Goal: Transaction & Acquisition: Purchase product/service

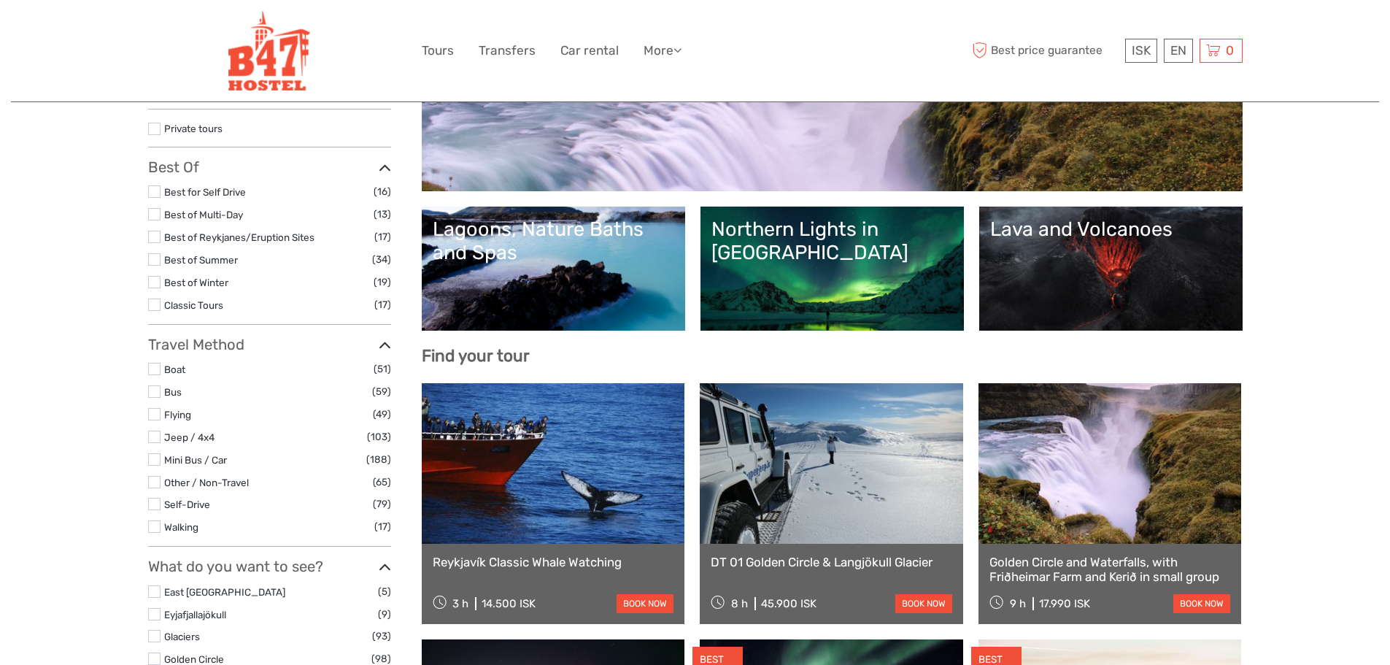
scroll to position [292, 0]
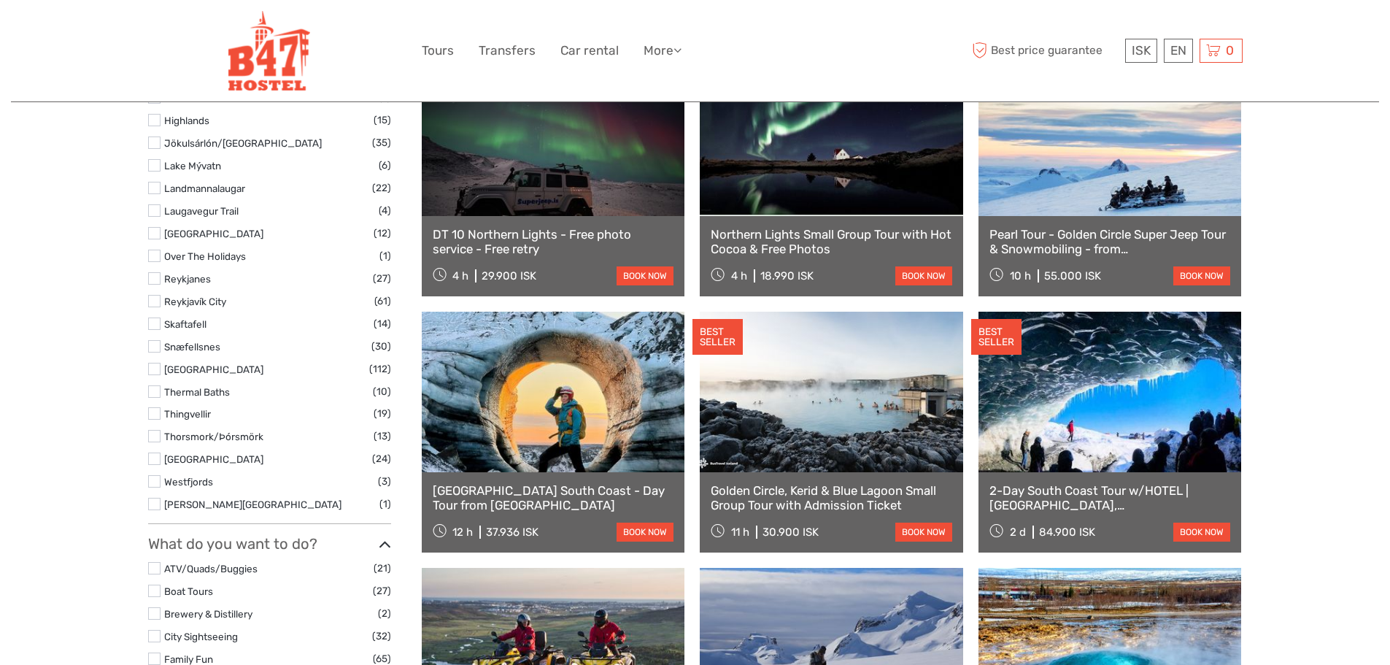
select select
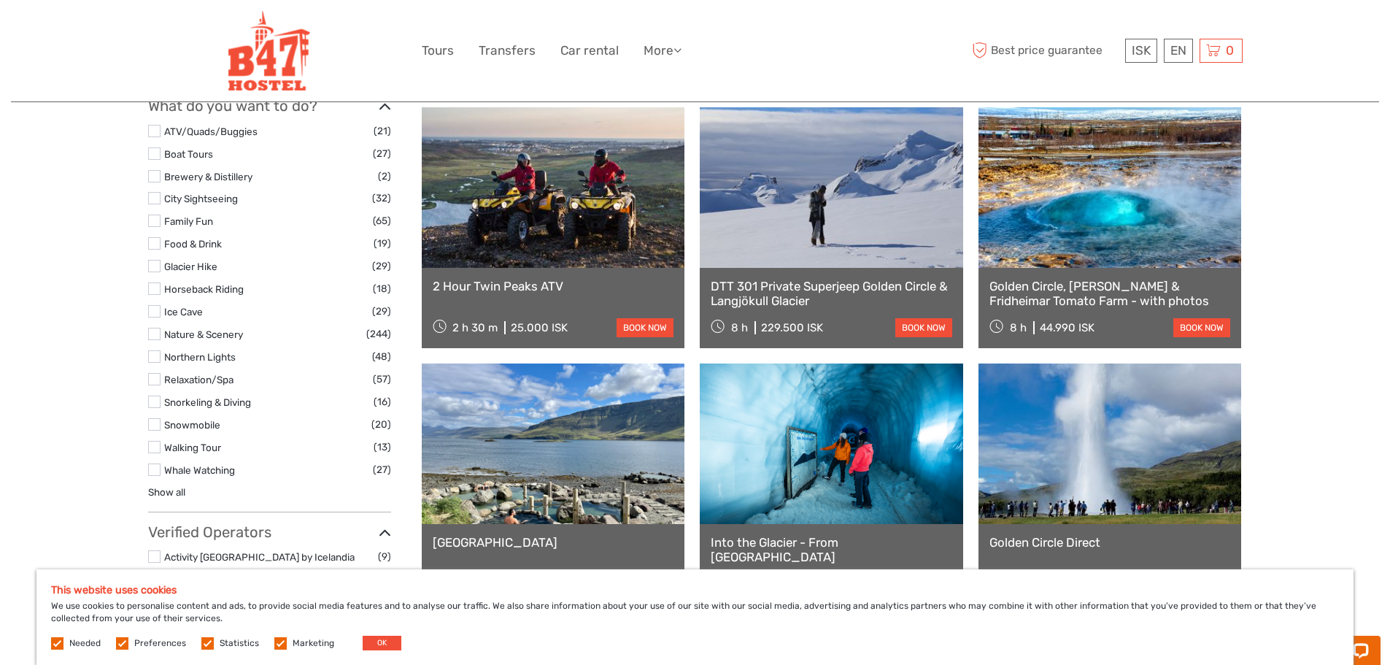
scroll to position [1336, 0]
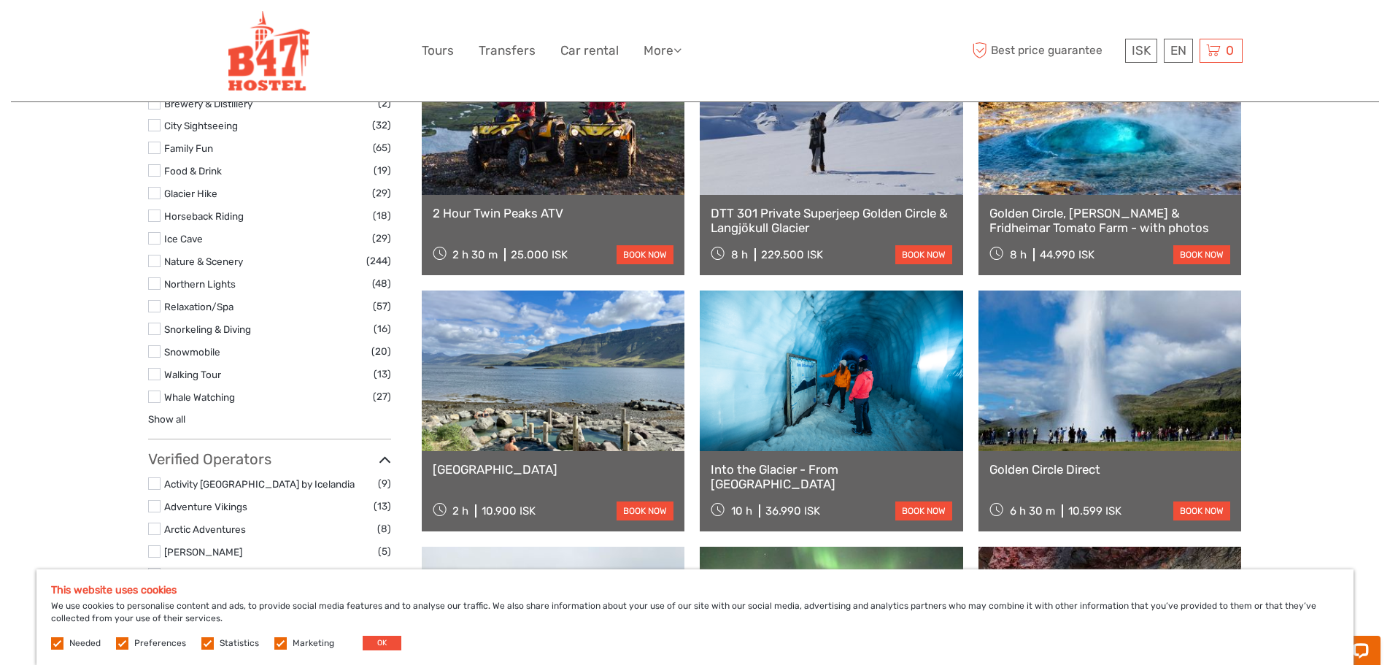
click at [155, 395] on label at bounding box center [154, 396] width 12 height 12
click at [0, 0] on input "checkbox" at bounding box center [0, 0] width 0 height 0
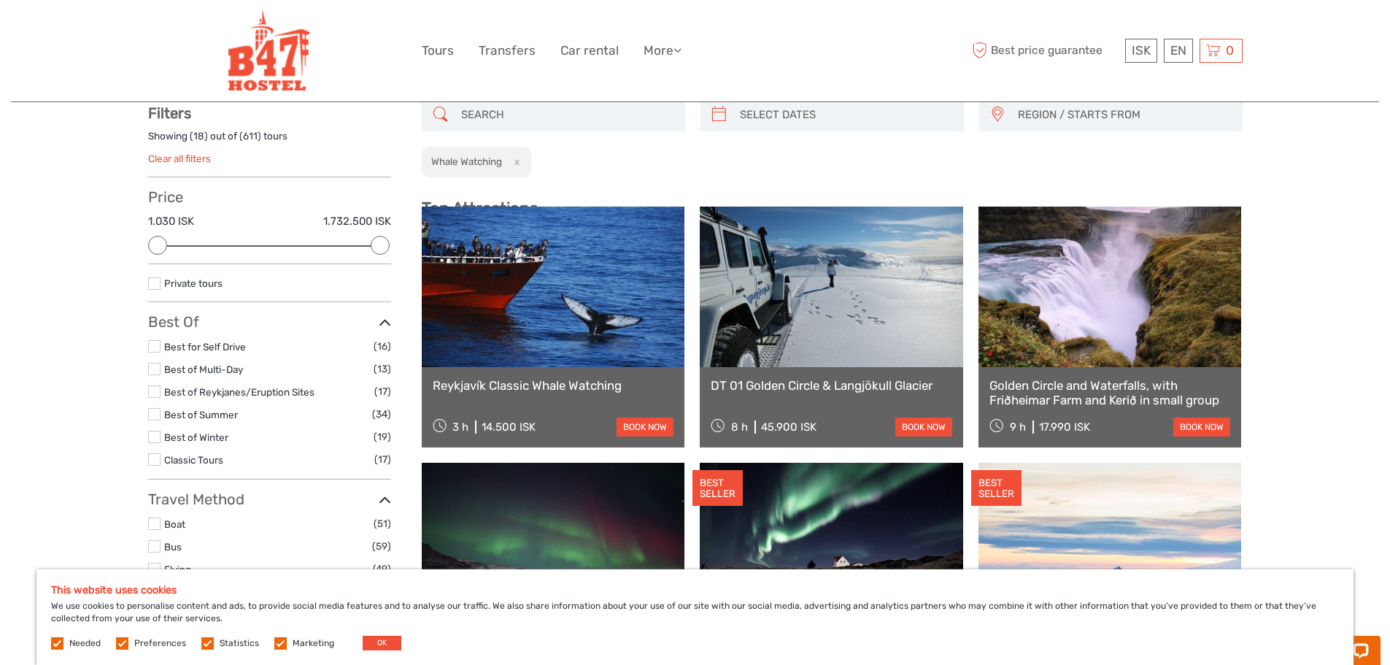
scroll to position [83, 0]
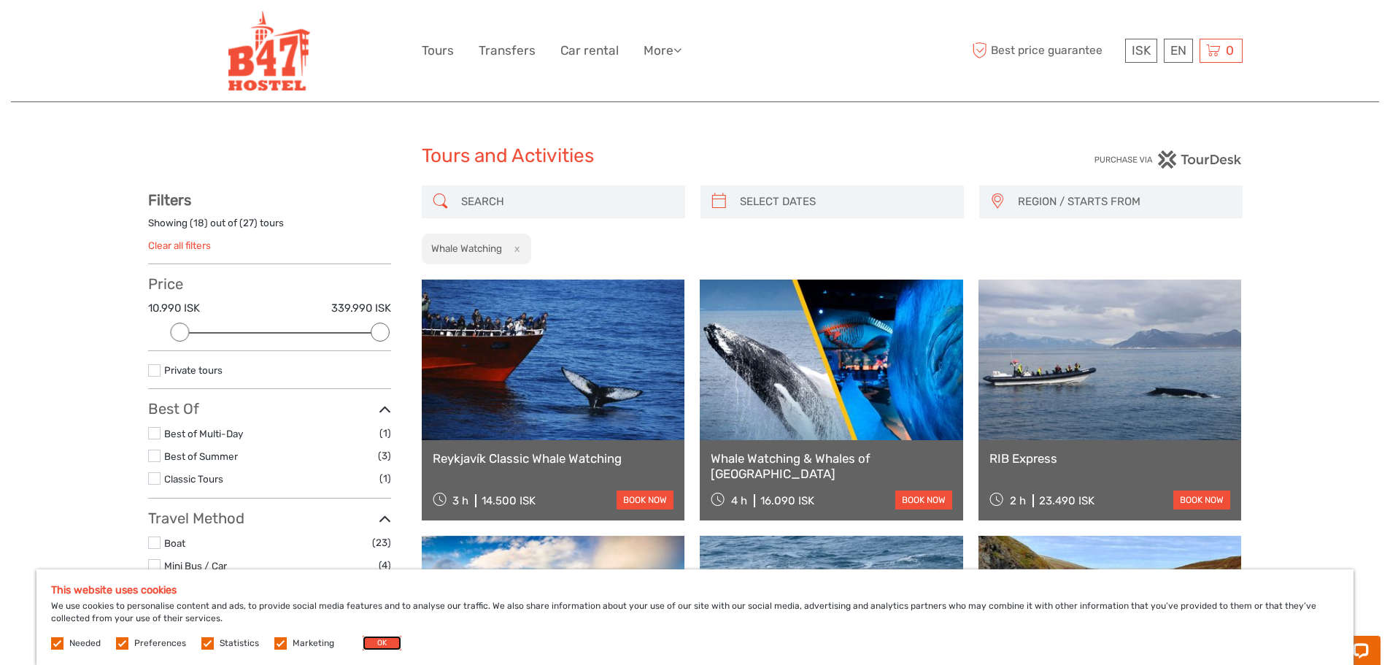
click at [384, 641] on button "OK" at bounding box center [382, 643] width 39 height 15
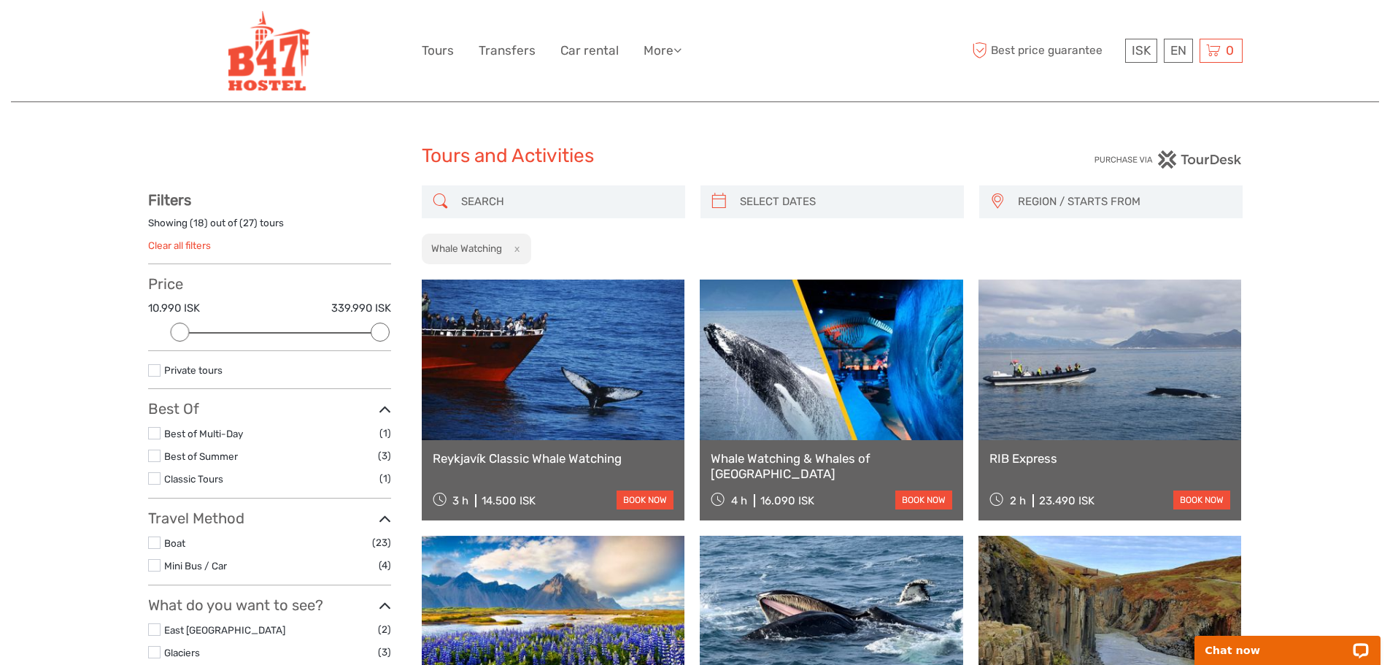
type input "[DATE]"
click at [806, 205] on input "search" at bounding box center [845, 202] width 223 height 26
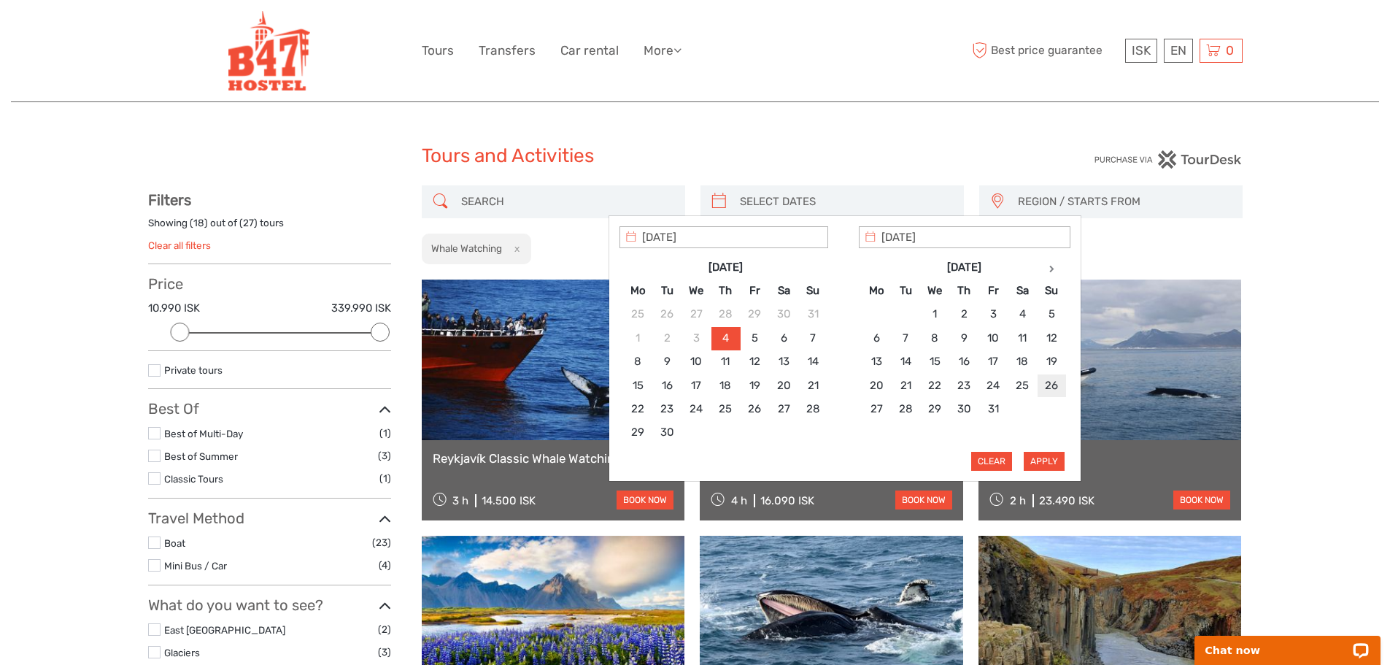
type input "[DATE]"
click at [1052, 461] on button "Apply" at bounding box center [1044, 461] width 41 height 19
type input "[DATE] - [DATE]"
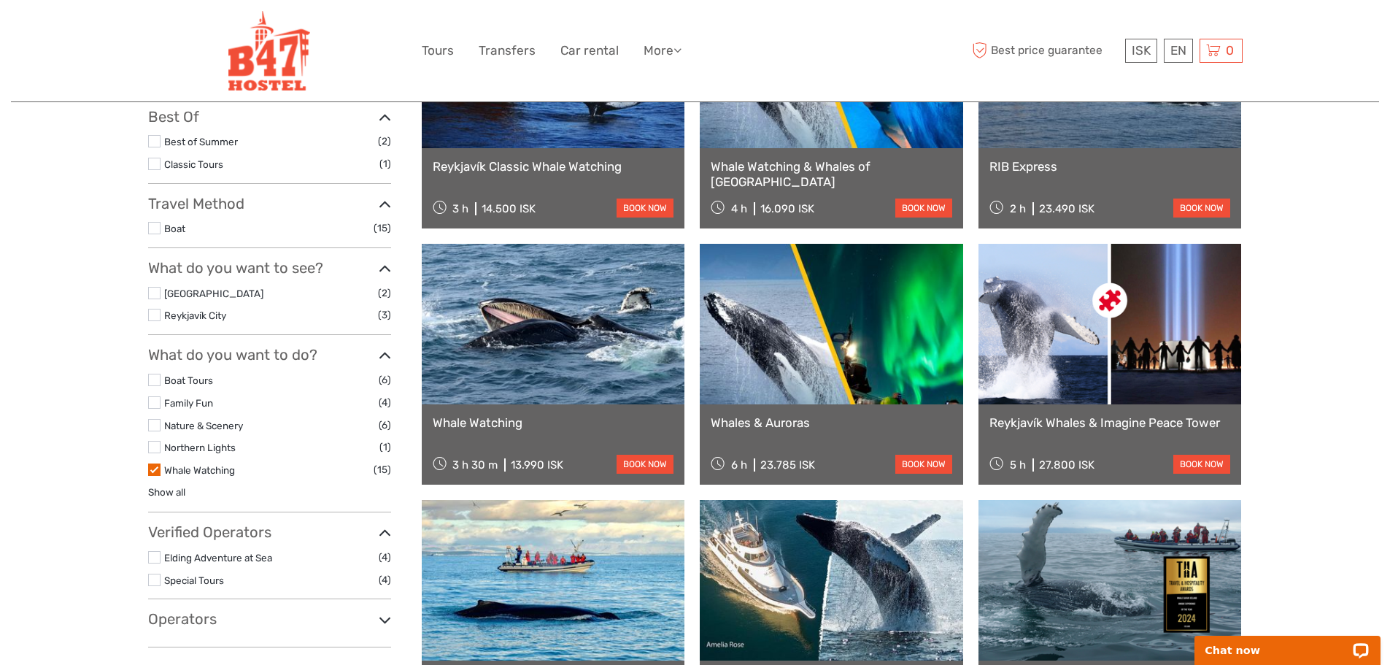
scroll to position [219, 0]
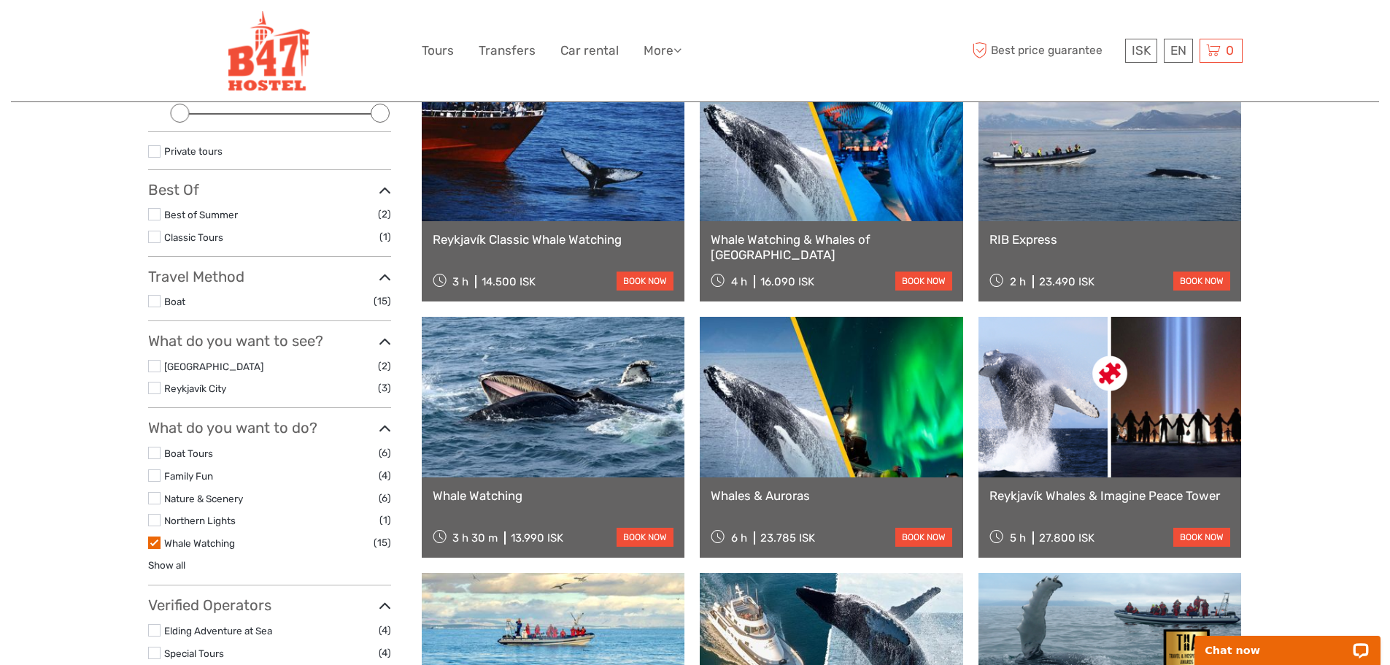
click at [155, 388] on label at bounding box center [154, 388] width 12 height 12
click at [0, 0] on input "checkbox" at bounding box center [0, 0] width 0 height 0
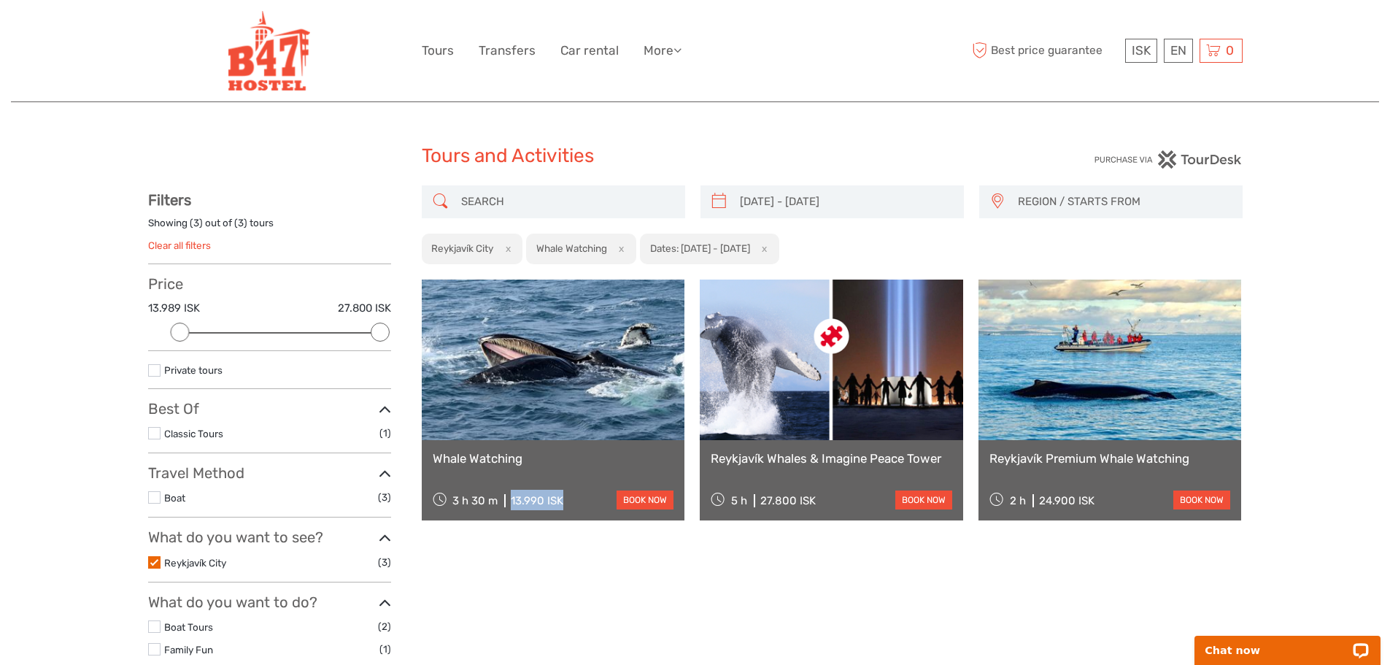
drag, startPoint x: 565, startPoint y: 501, endPoint x: 509, endPoint y: 501, distance: 55.5
click at [509, 501] on div "3 h 30 m 13.990 ISK book now" at bounding box center [554, 500] width 242 height 20
copy div "13.990 ISK"
click at [645, 498] on link "book now" at bounding box center [645, 499] width 57 height 19
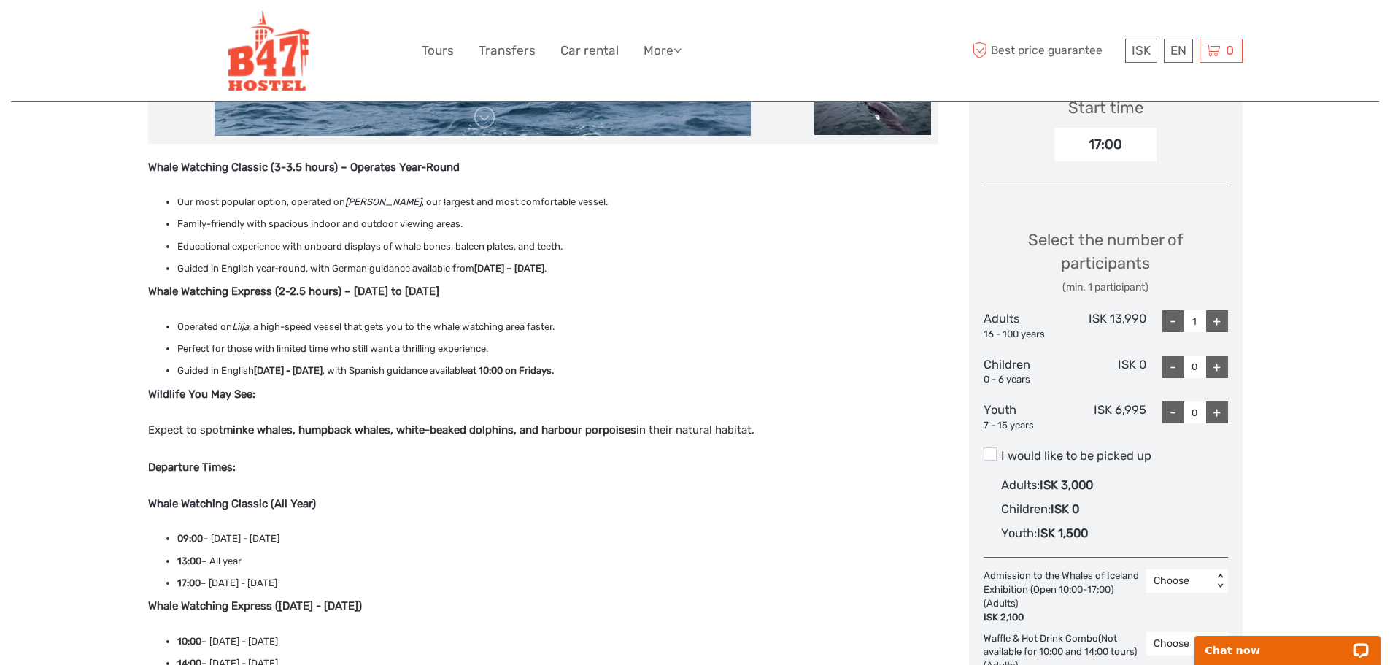
scroll to position [584, 0]
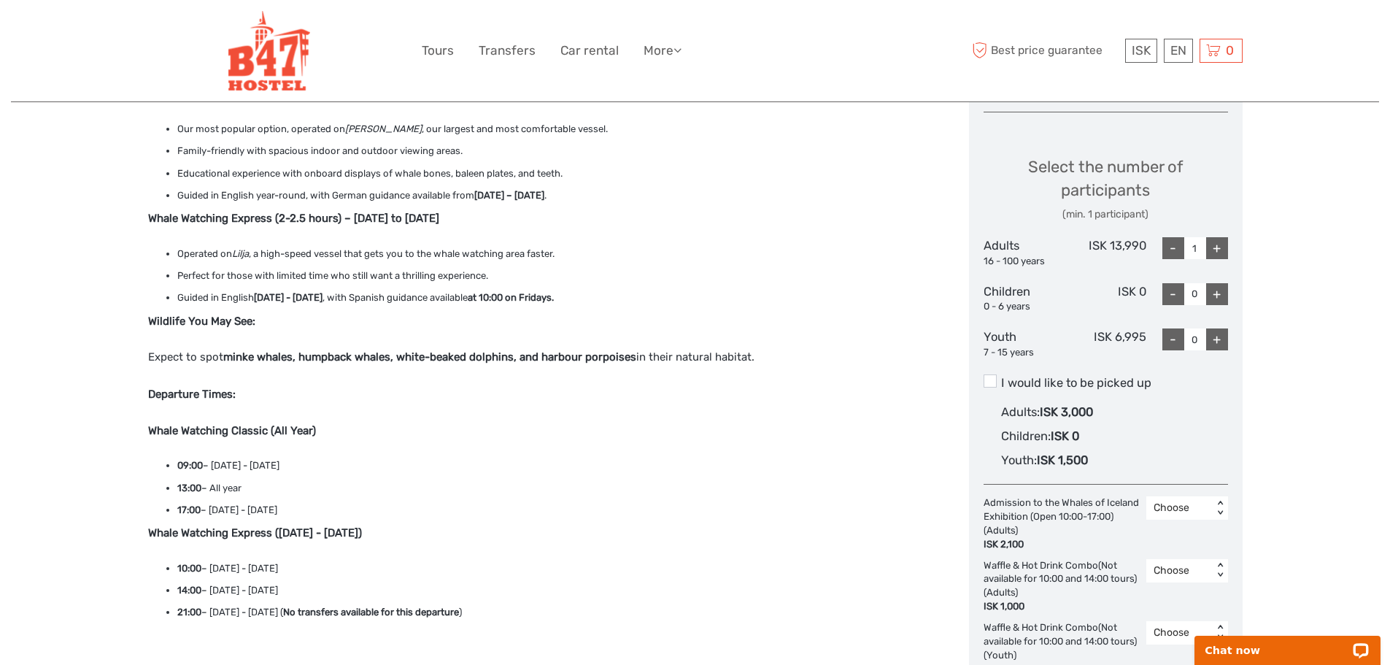
click at [1209, 247] on div "+" at bounding box center [1217, 248] width 22 height 22
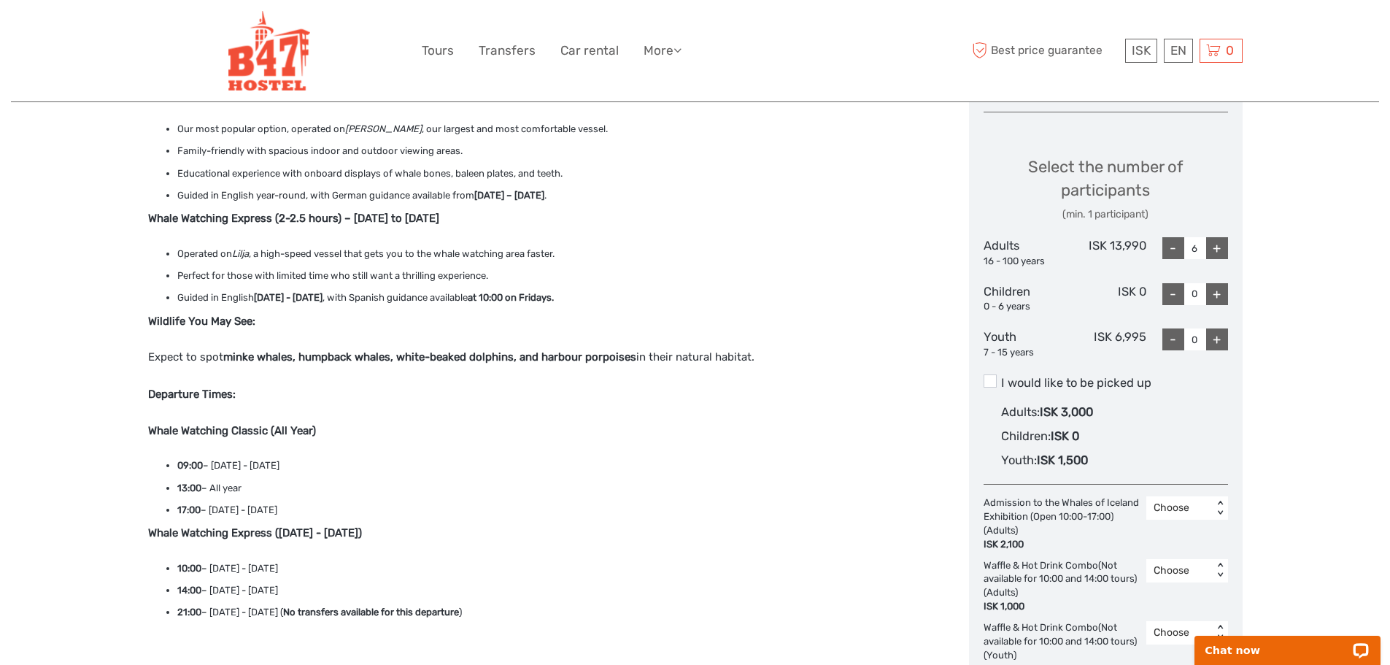
click at [1209, 247] on div "+" at bounding box center [1217, 248] width 22 height 22
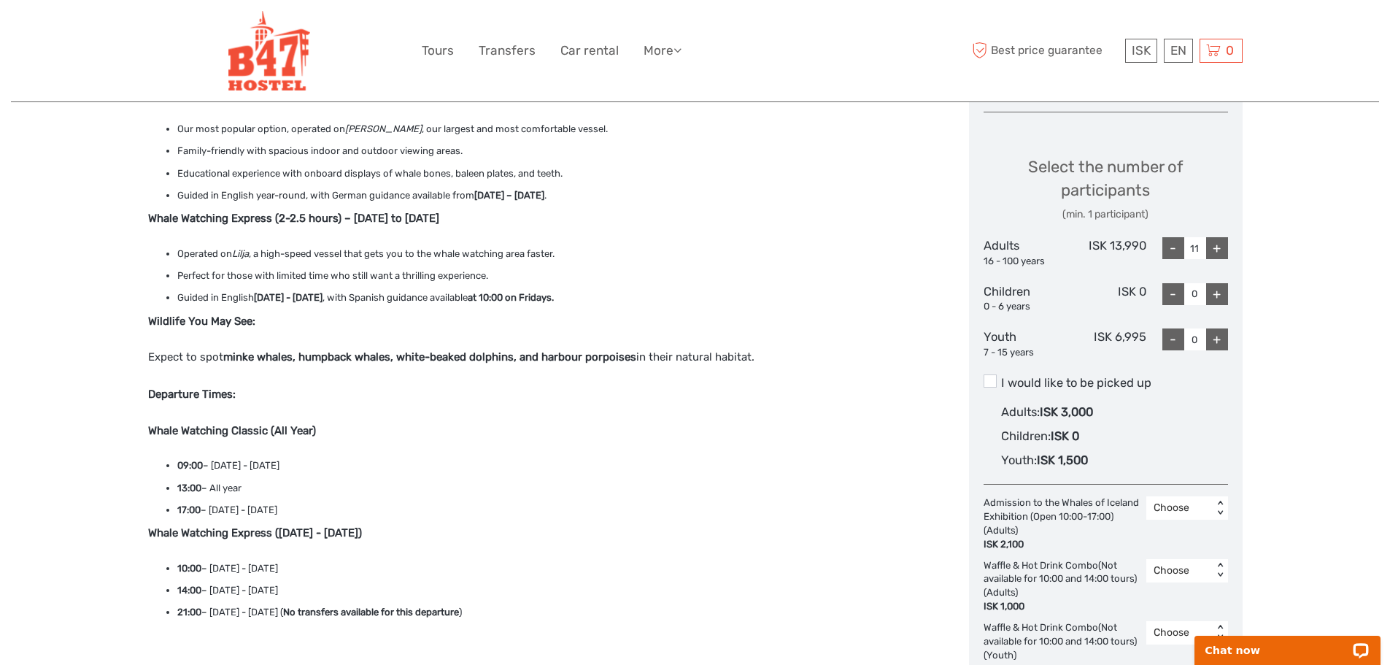
click at [1210, 247] on div "+" at bounding box center [1217, 248] width 22 height 22
type input "12"
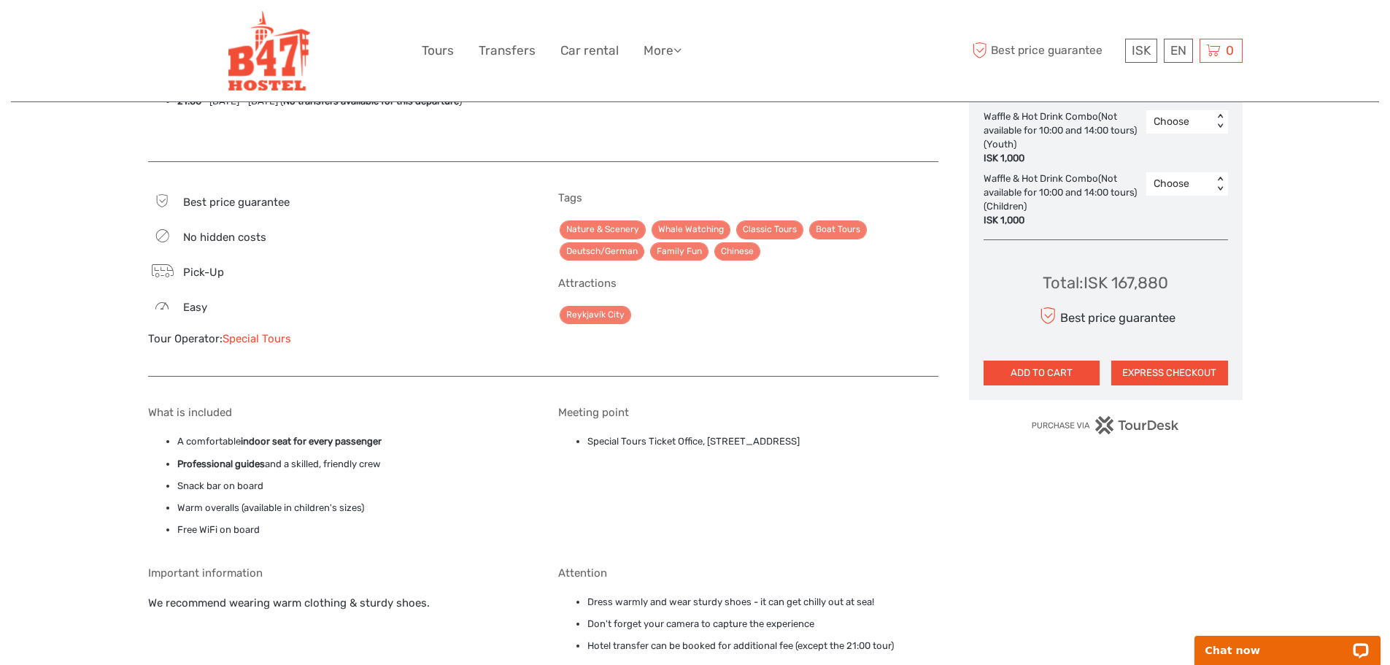
scroll to position [1168, 0]
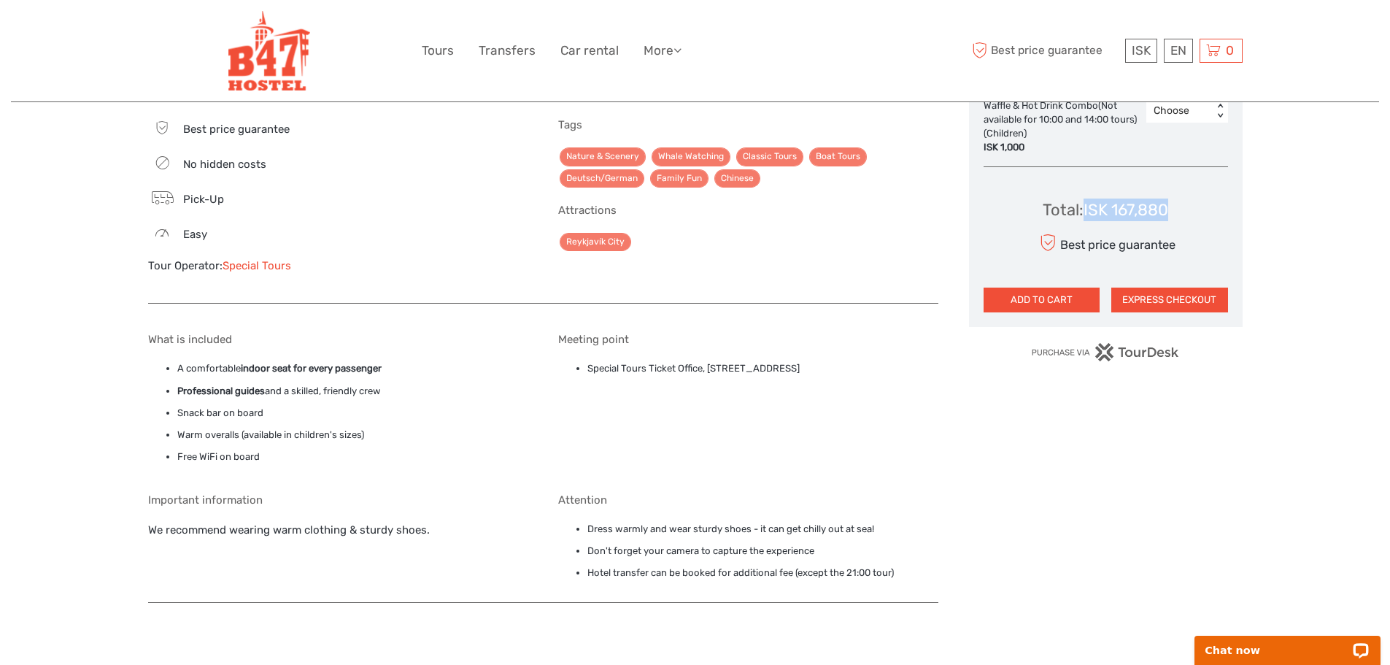
drag, startPoint x: 1176, startPoint y: 208, endPoint x: 1085, endPoint y: 208, distance: 91.2
click at [1085, 208] on div "Total : ISK 167,880 Best price guarantee ADD TO CART EXPRESS CHECKOUT" at bounding box center [1106, 246] width 244 height 134
copy div "ISK 167,880"
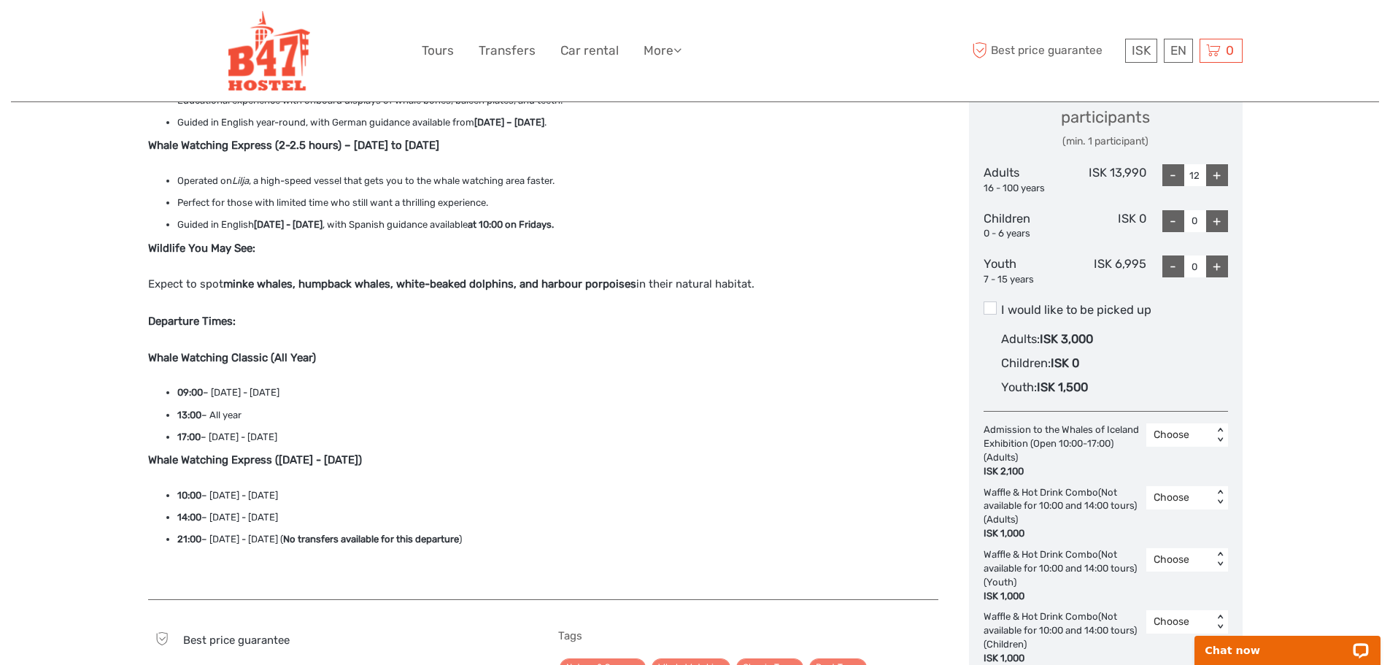
scroll to position [730, 0]
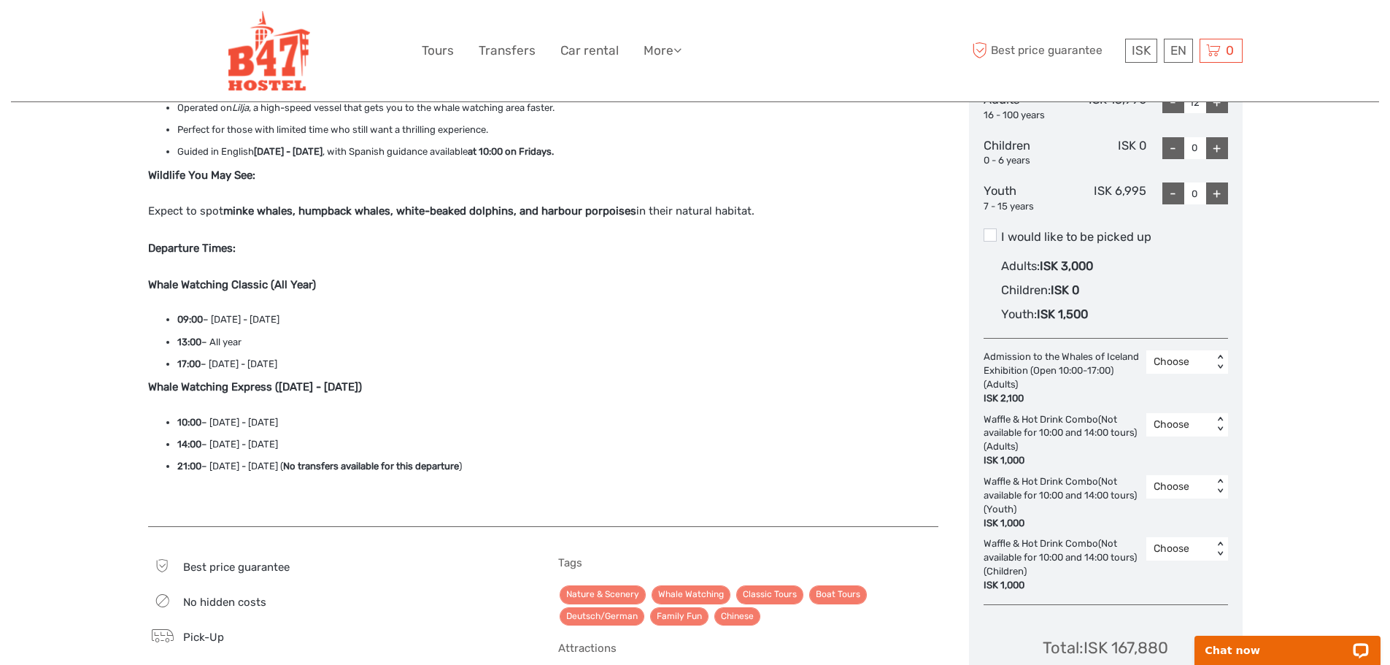
click at [355, 212] on strong "minke whales, humpback whales, white-beaked dolphins, and harbour porpoises" at bounding box center [429, 210] width 413 height 13
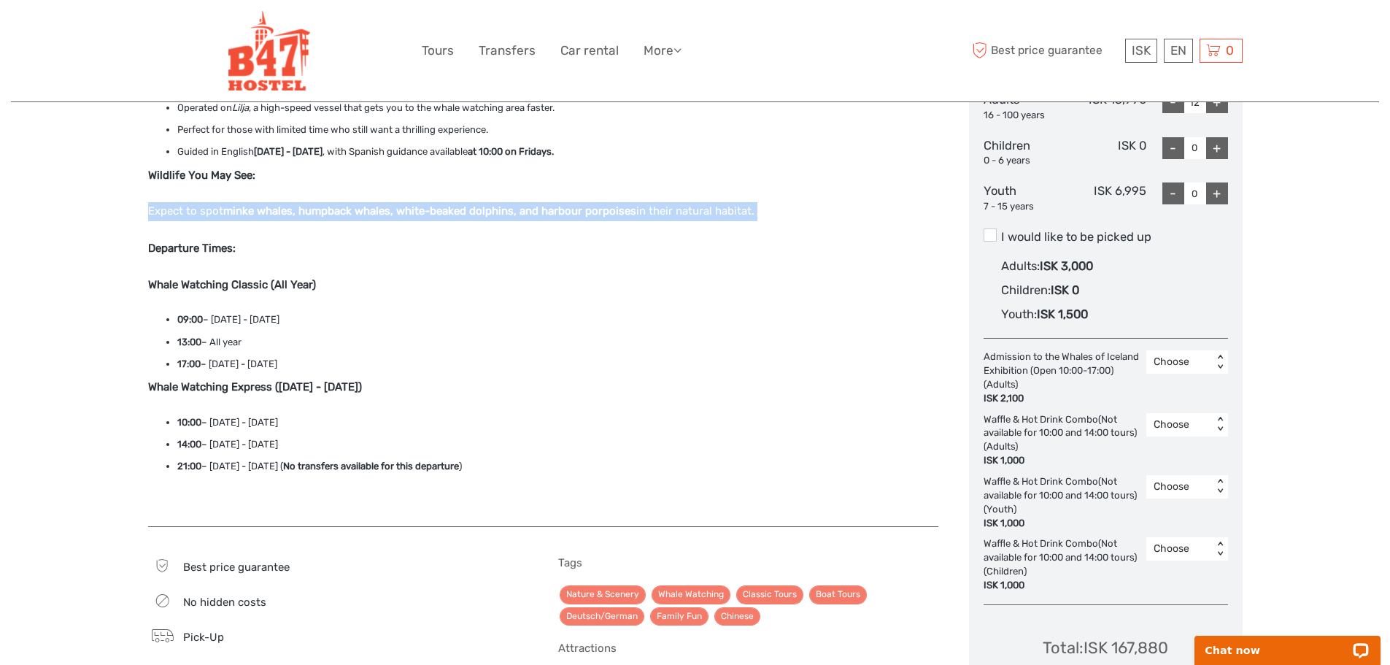
click at [355, 212] on strong "minke whales, humpback whales, white-beaked dolphins, and harbour porpoises" at bounding box center [429, 210] width 413 height 13
click at [498, 235] on p "Expect to spot minke whales, humpback whales, white-beaked dolphins, and harbou…" at bounding box center [543, 230] width 790 height 56
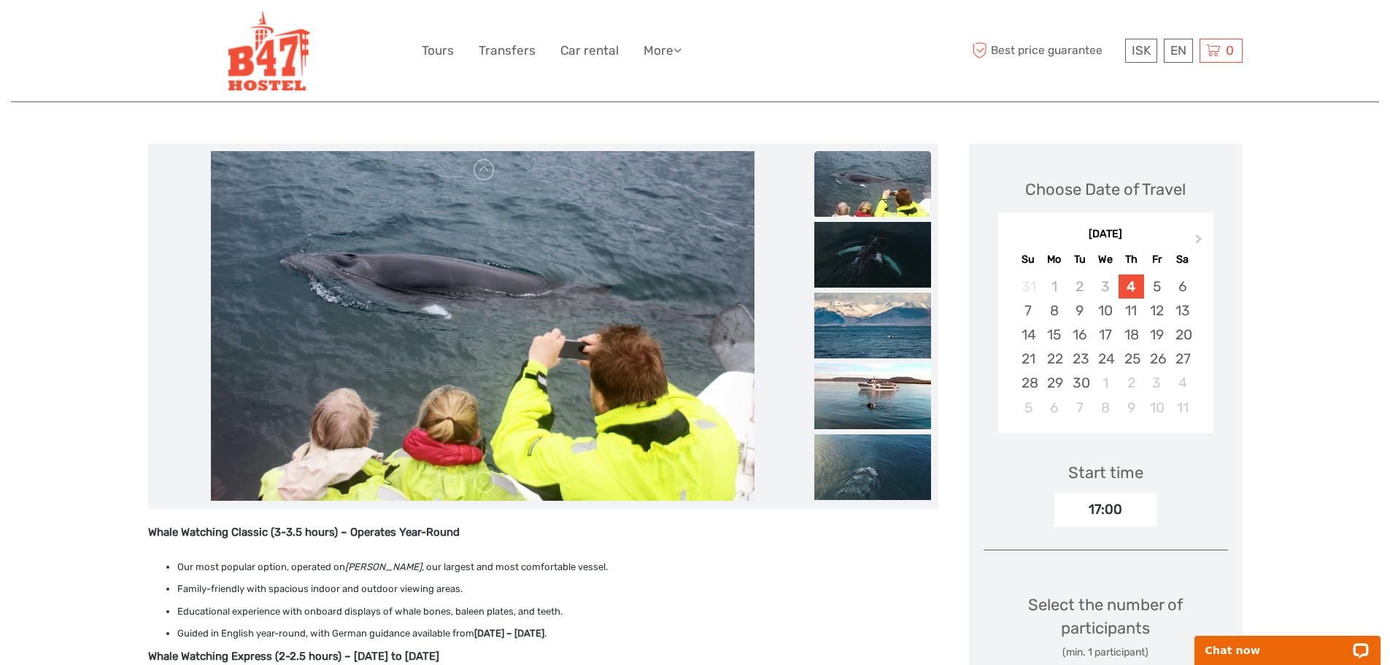
scroll to position [0, 0]
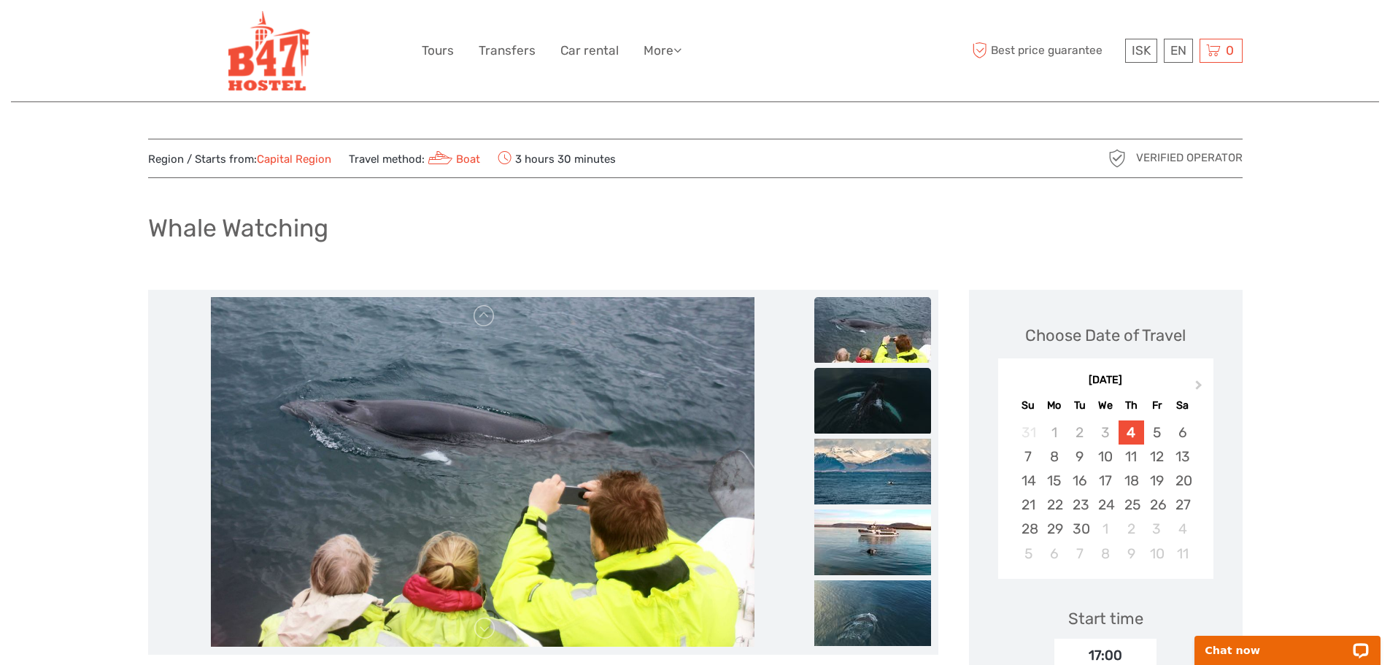
click at [873, 404] on img at bounding box center [872, 401] width 117 height 66
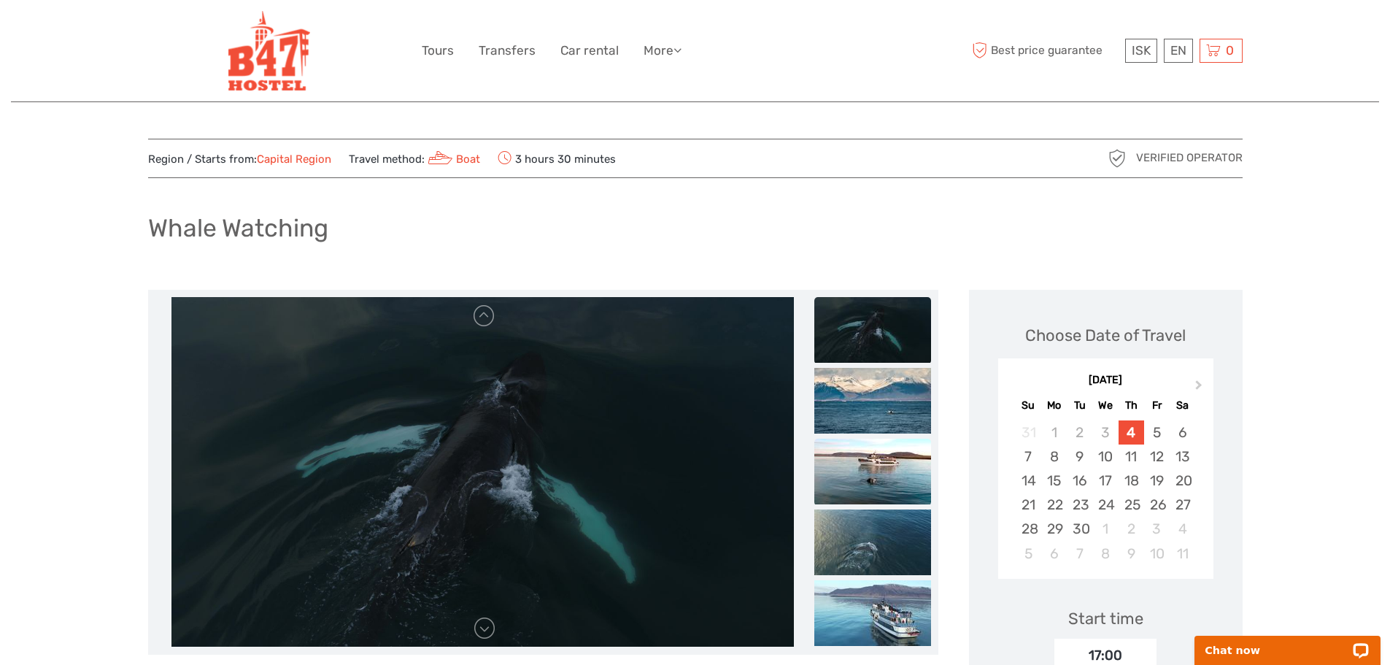
click at [880, 477] on img at bounding box center [872, 472] width 117 height 66
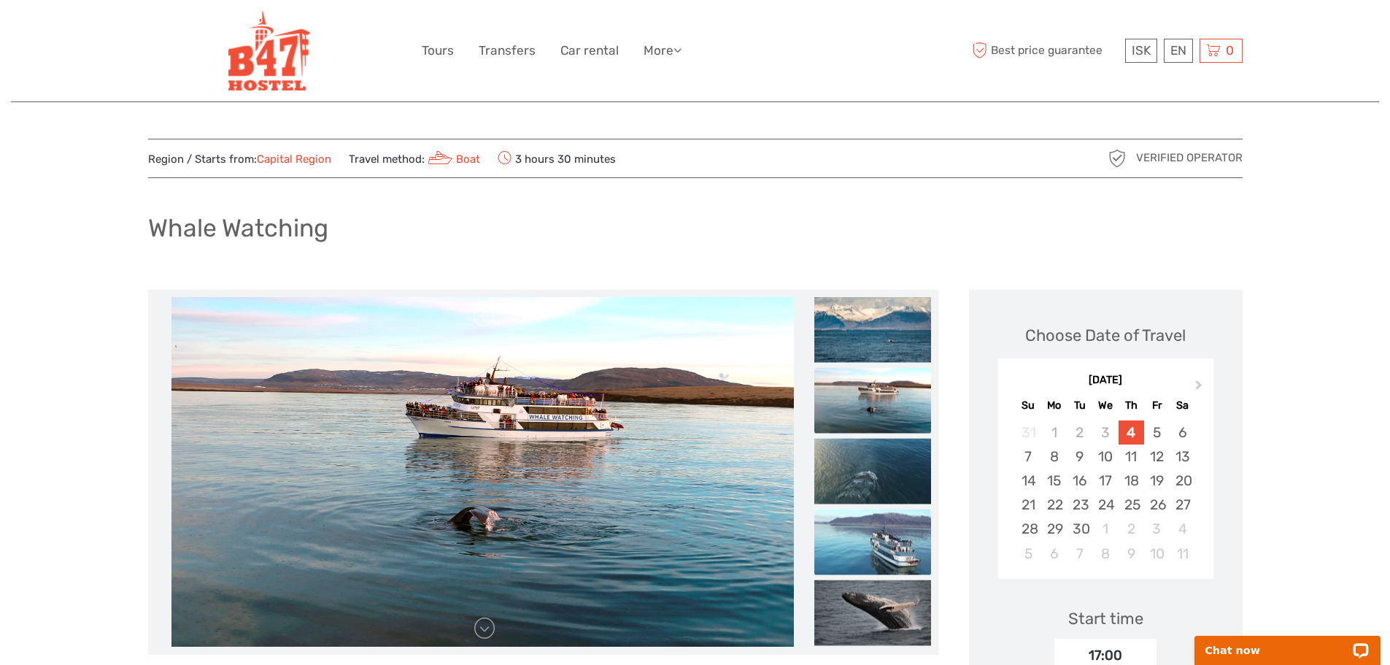
click at [878, 533] on img at bounding box center [872, 542] width 117 height 66
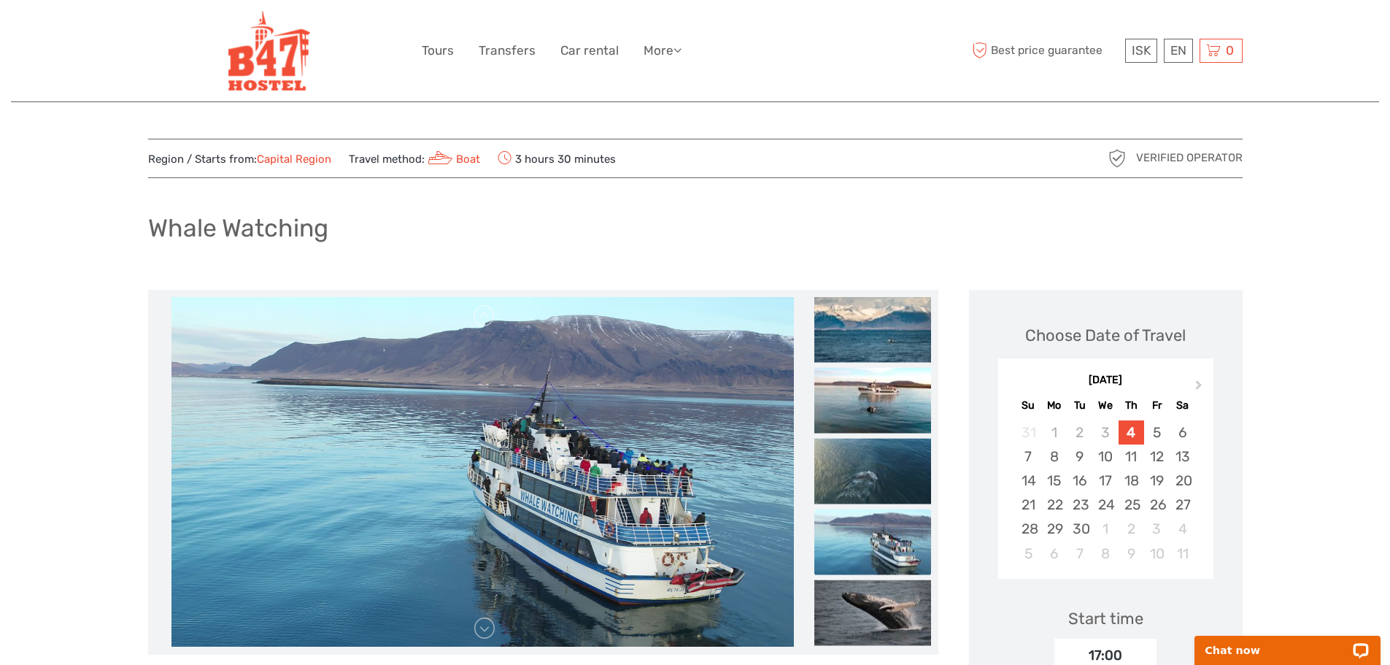
click at [895, 571] on img at bounding box center [872, 542] width 117 height 66
click at [880, 596] on img at bounding box center [872, 612] width 117 height 66
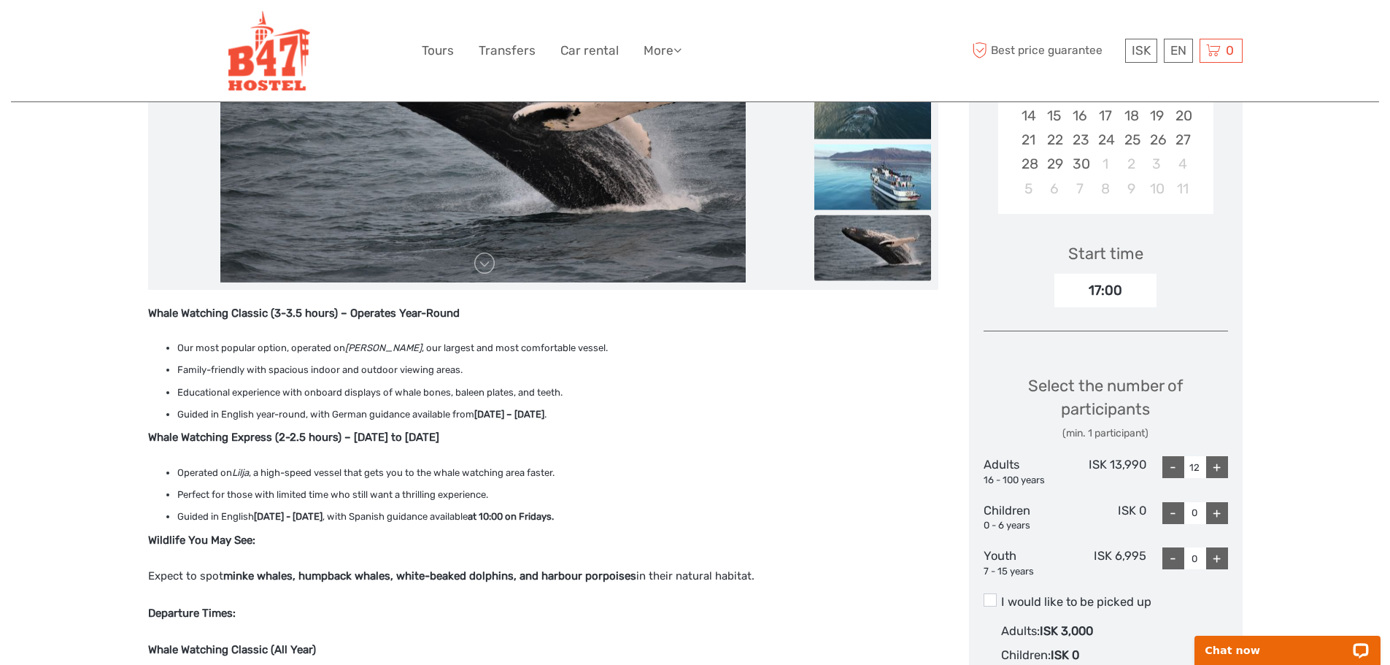
scroll to position [219, 0]
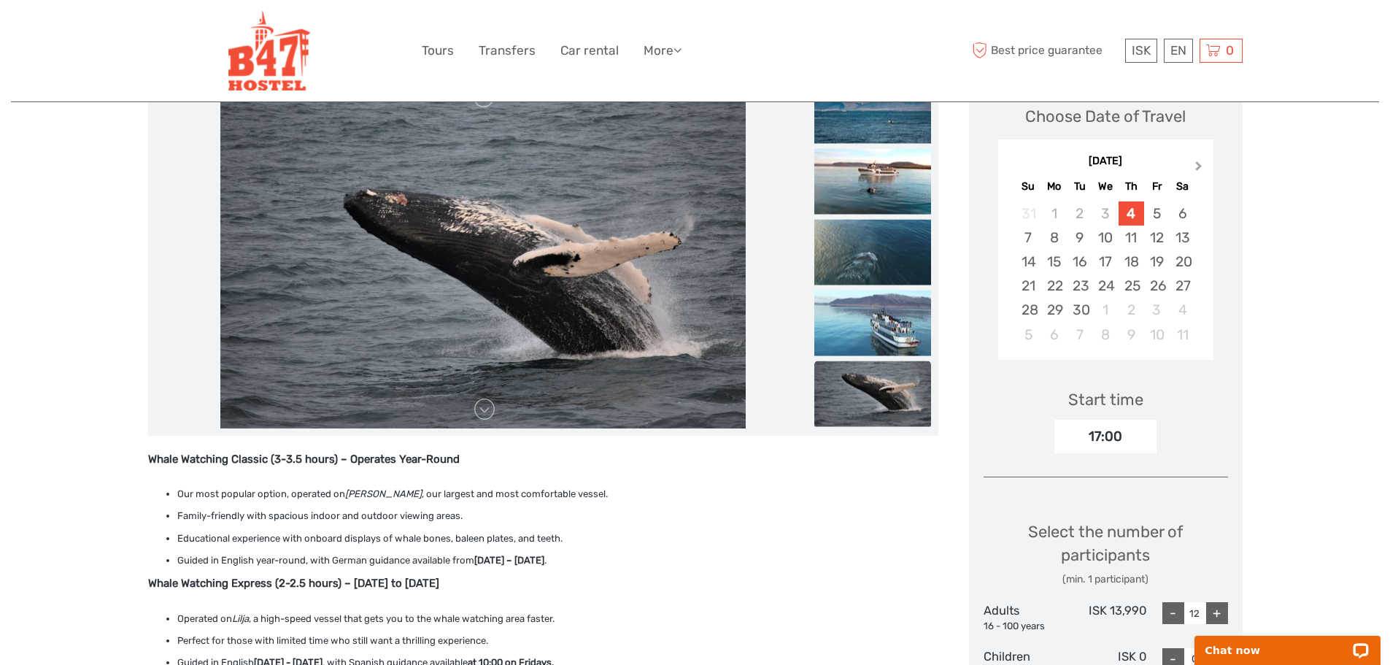
click at [1199, 167] on span "Next Month" at bounding box center [1199, 168] width 0 height 21
click at [1027, 304] on div "26" at bounding box center [1029, 310] width 26 height 24
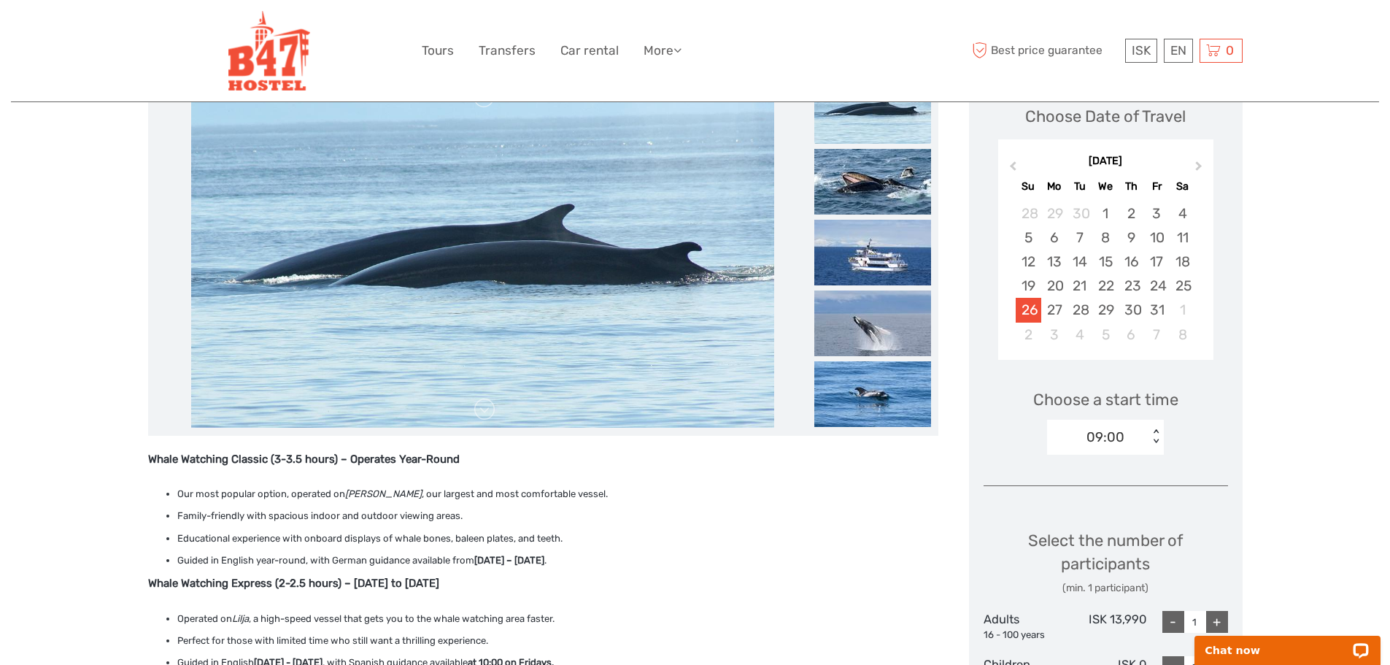
click at [1150, 431] on div "< >" at bounding box center [1156, 436] width 12 height 15
click at [1088, 475] on div "09:00" at bounding box center [1106, 481] width 102 height 25
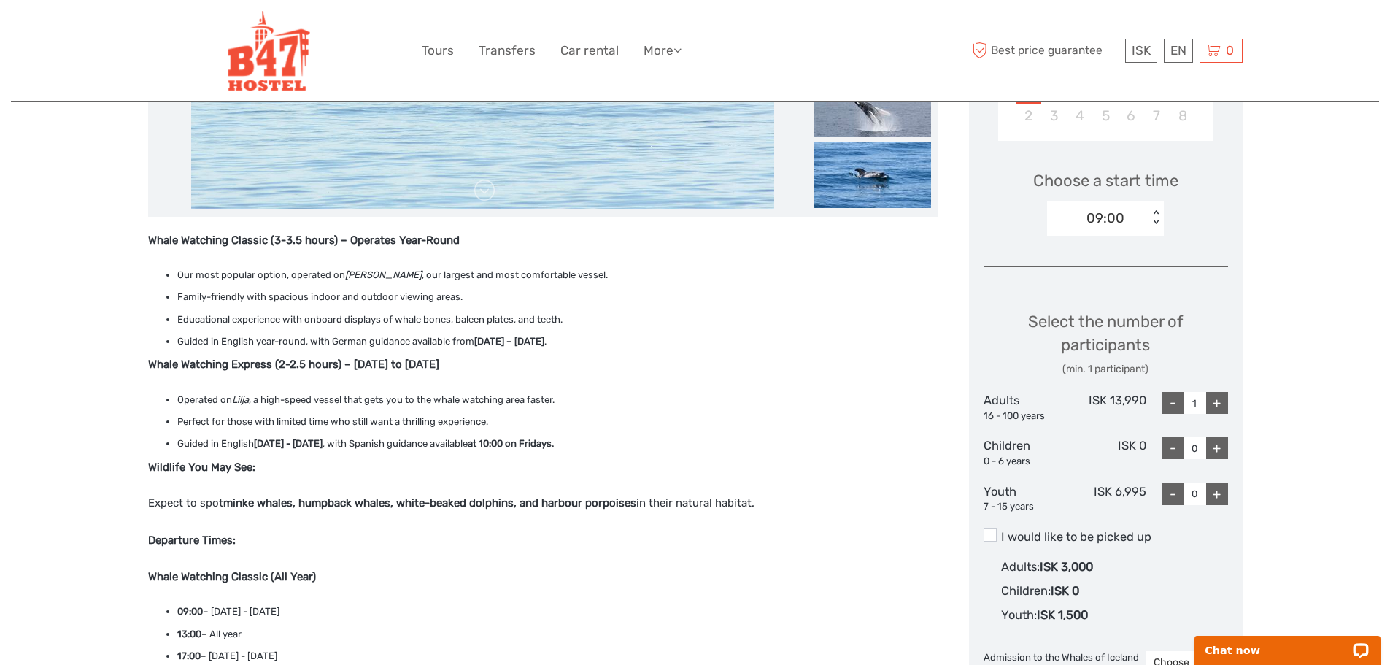
scroll to position [511, 0]
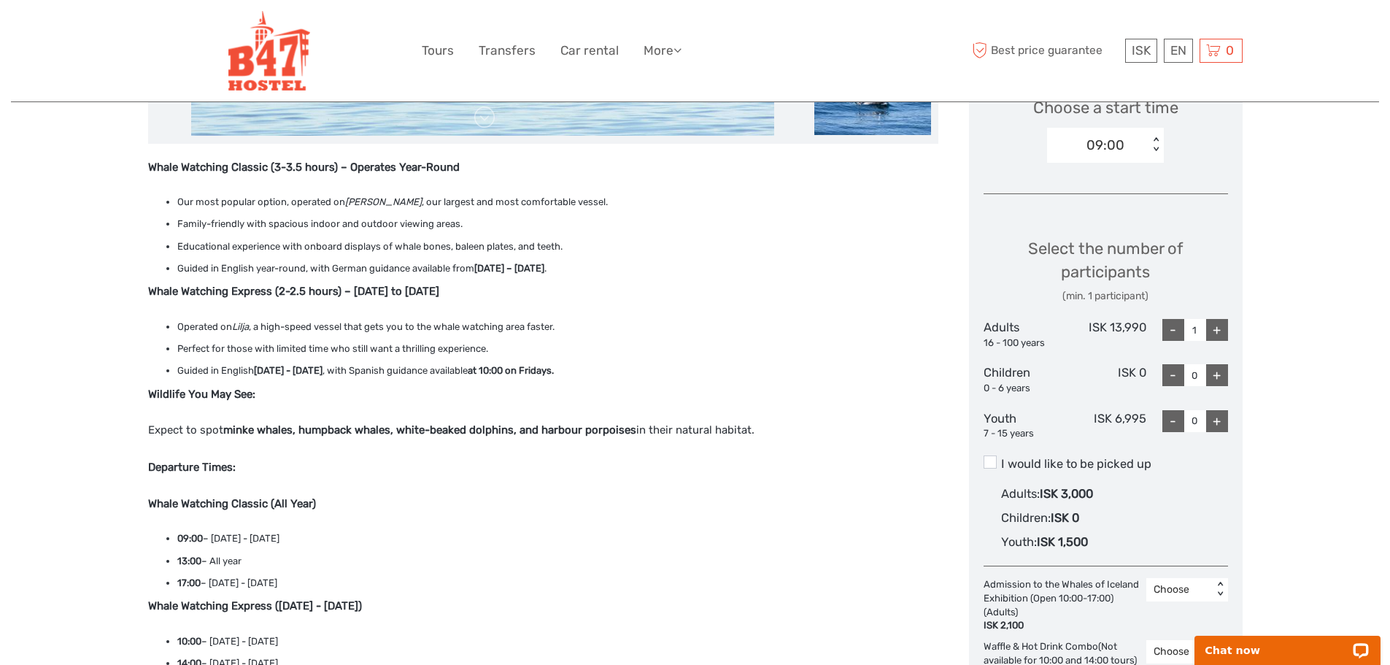
click at [1226, 322] on div "+" at bounding box center [1217, 330] width 22 height 22
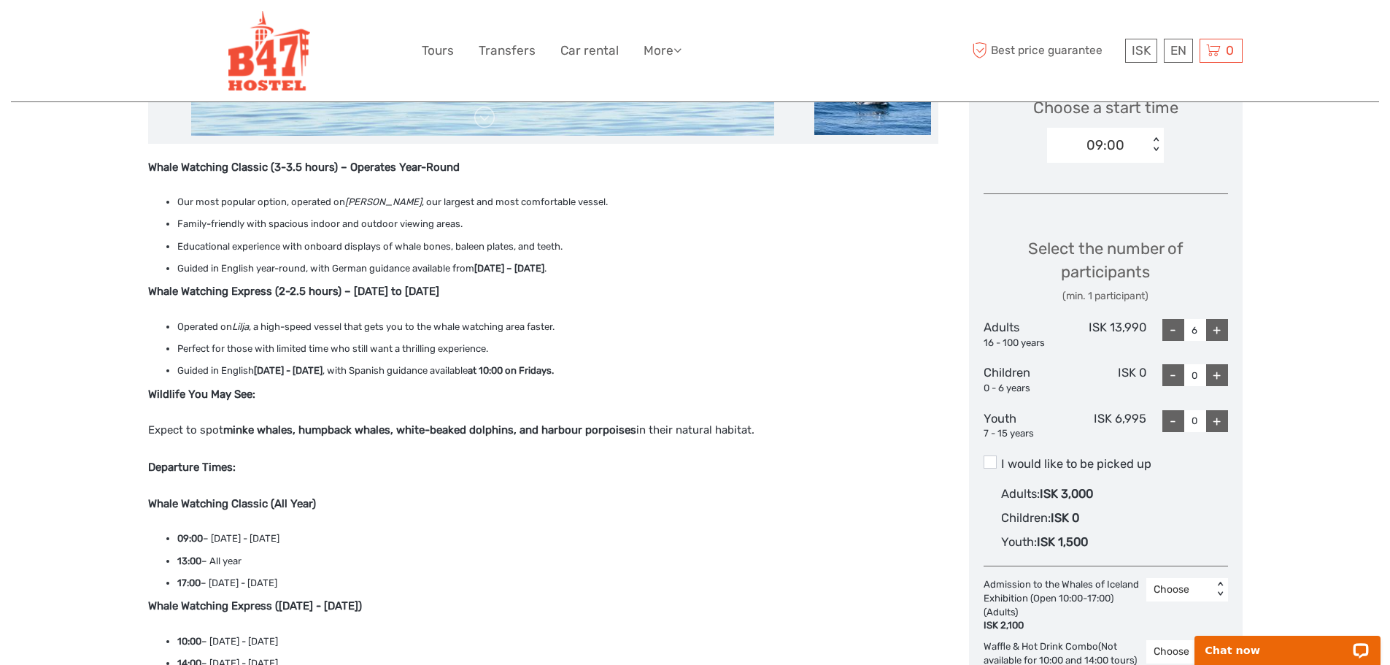
click at [1226, 322] on div "+" at bounding box center [1217, 330] width 22 height 22
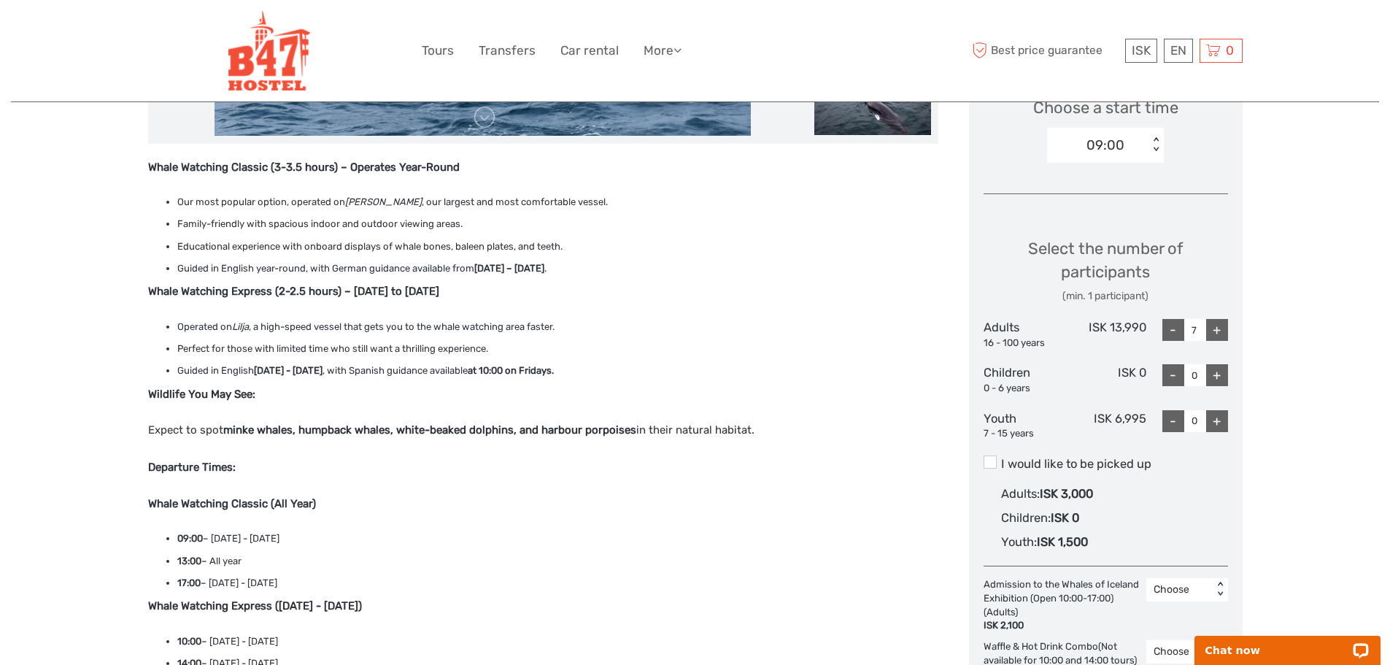
click at [1226, 322] on div "+" at bounding box center [1217, 330] width 22 height 22
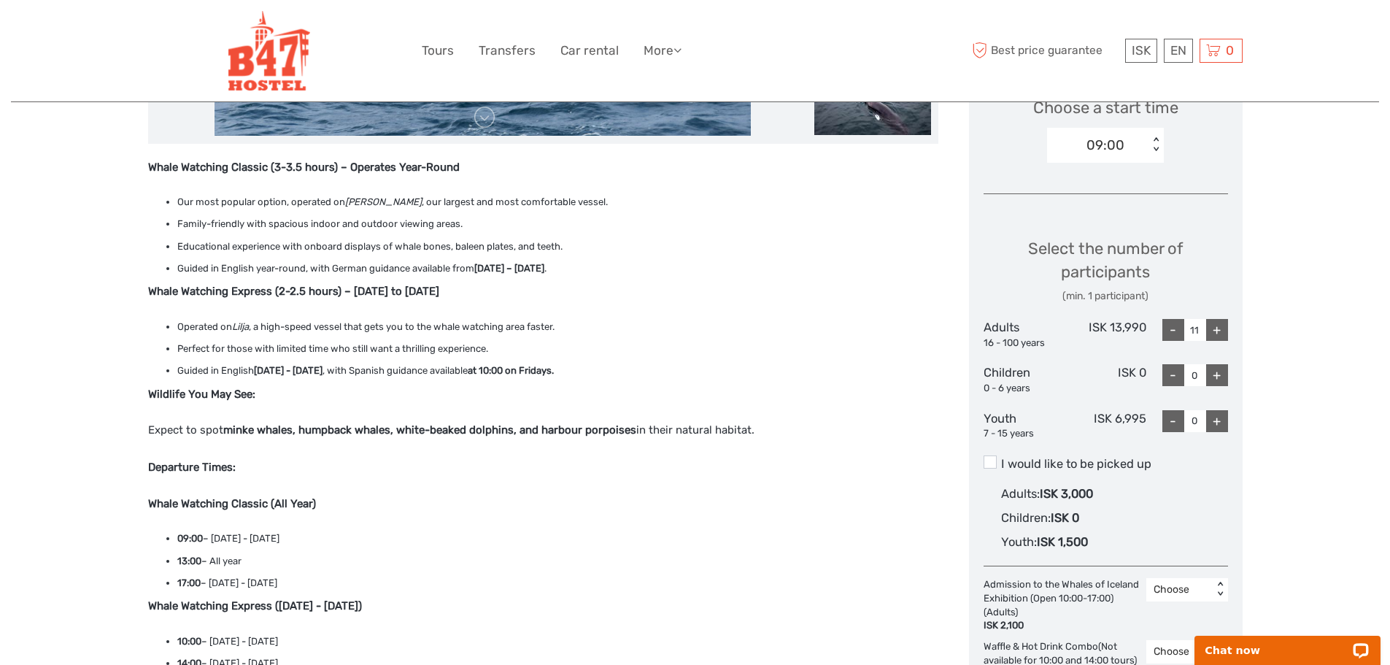
type input "12"
click at [1268, 355] on div "Region / Starts from: Capital Region Travel method: Boat 3 hours 30 minutes Ver…" at bounding box center [695, 451] width 1368 height 1924
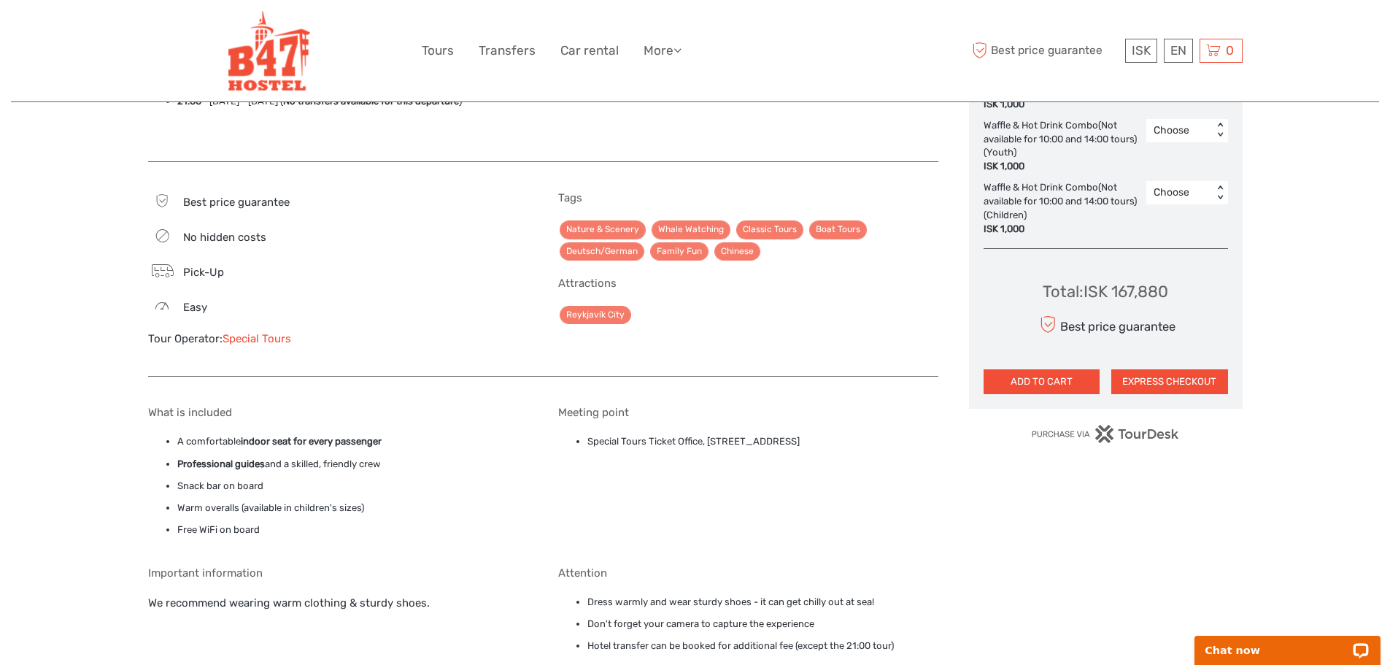
scroll to position [1241, 0]
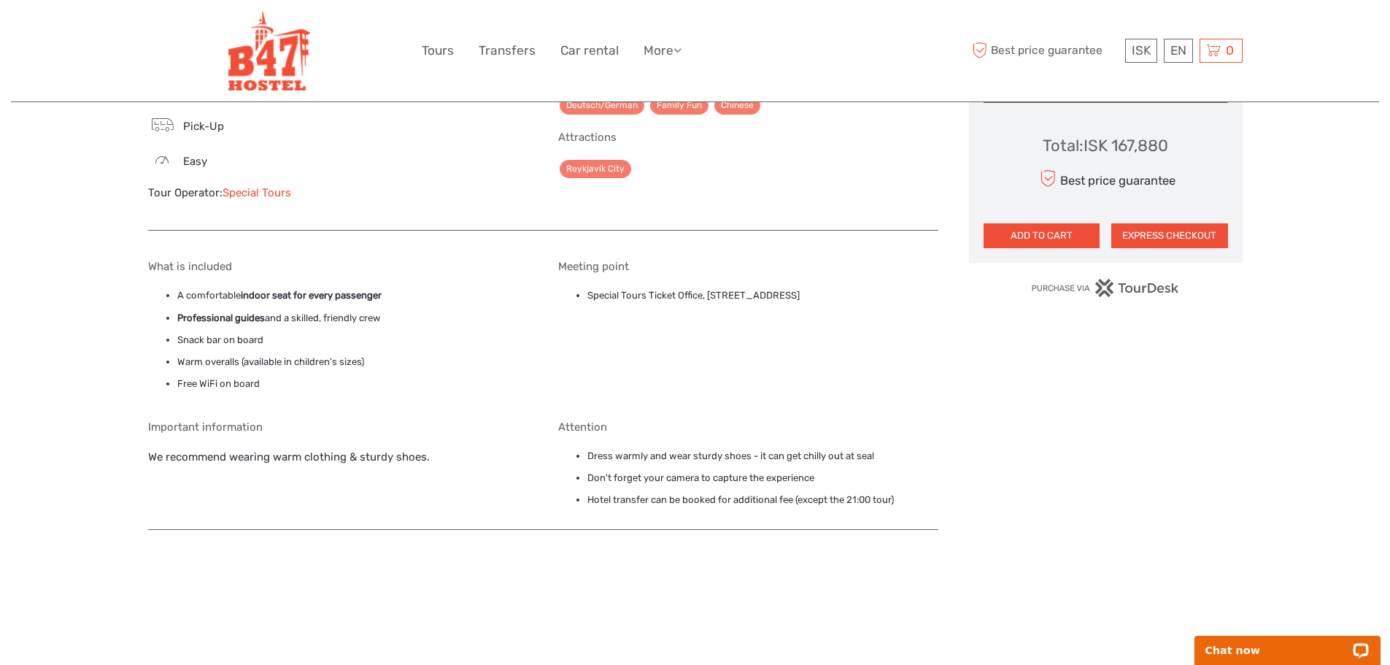
drag, startPoint x: 833, startPoint y: 293, endPoint x: 706, endPoint y: 293, distance: 126.3
click at [706, 293] on li "Special Tours Ticket Office, Geirsgata 11, Reykjavík, 101" at bounding box center [762, 296] width 351 height 16
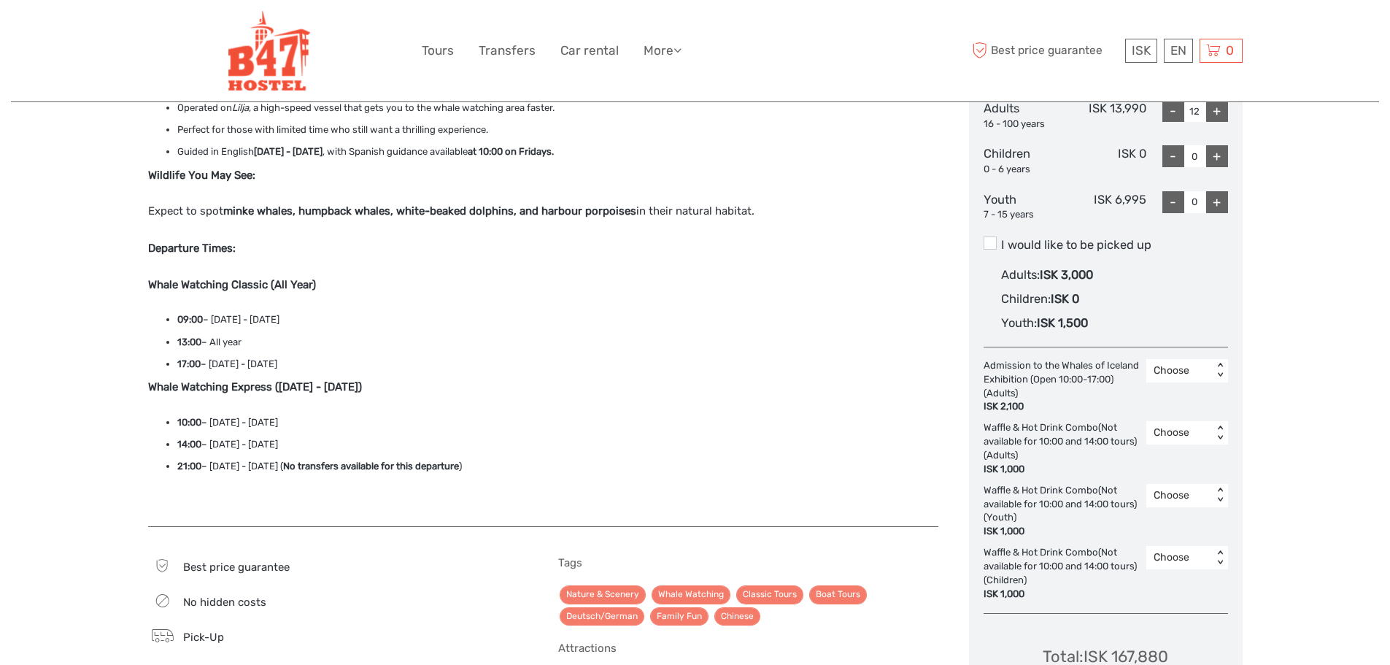
scroll to position [657, 0]
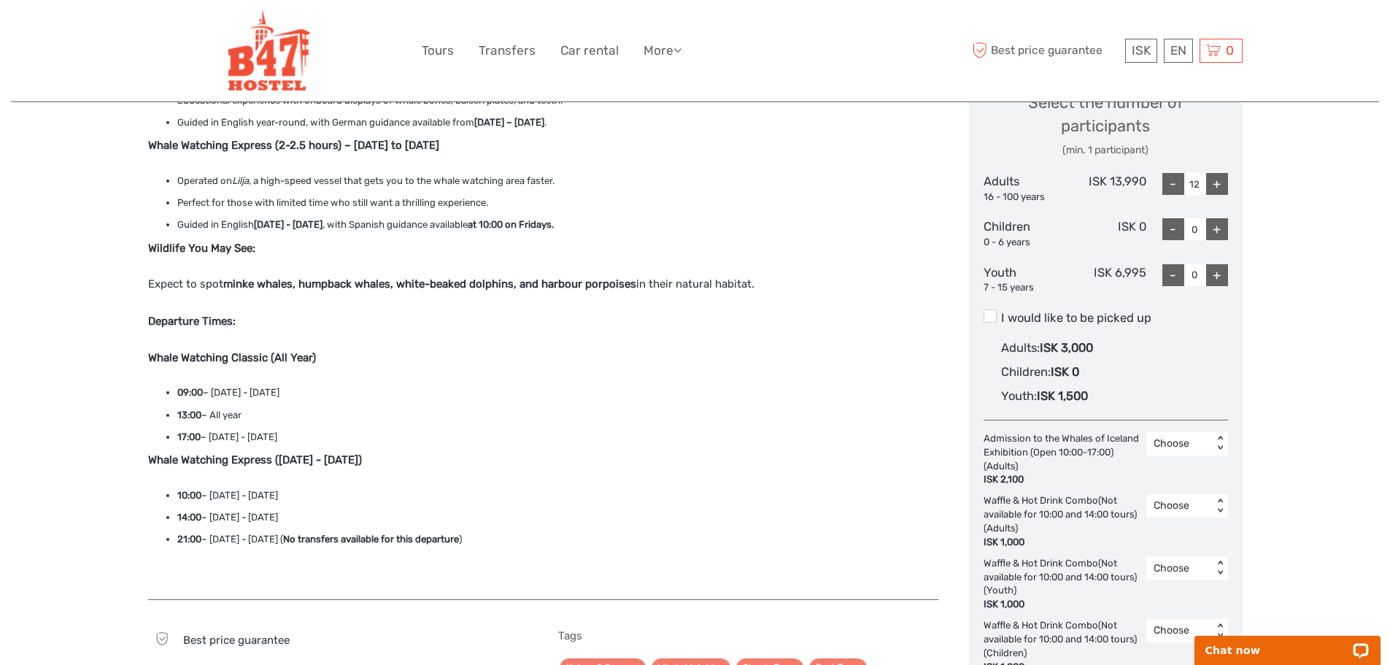
click at [237, 390] on li "09:00 – March 1st - November 15th" at bounding box center [557, 393] width 761 height 16
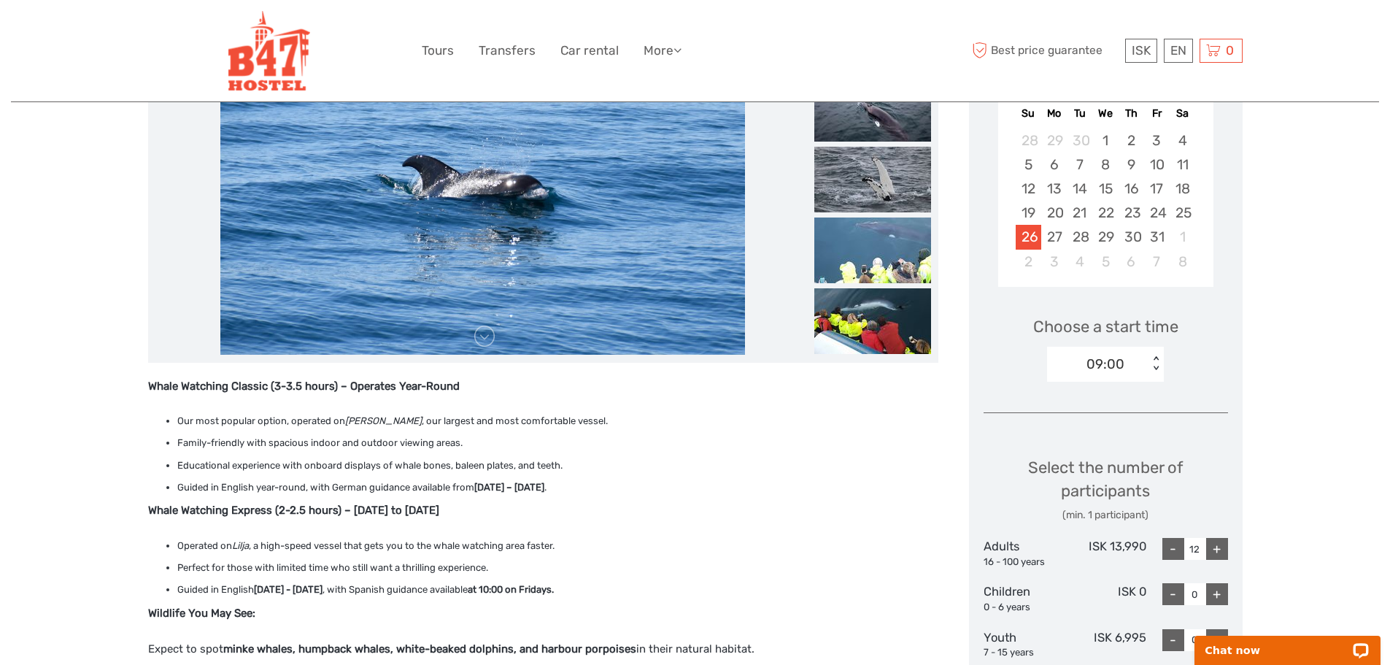
scroll to position [365, 0]
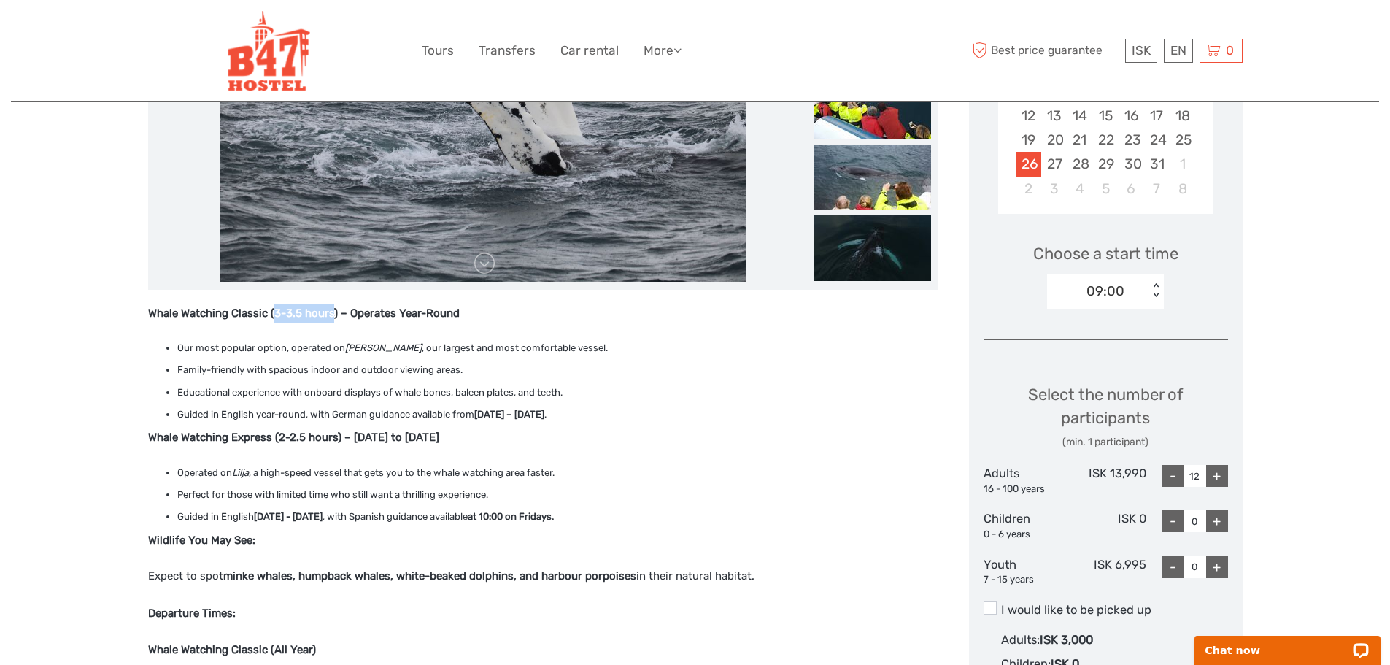
drag, startPoint x: 273, startPoint y: 315, endPoint x: 331, endPoint y: 313, distance: 57.7
click at [331, 313] on strong "Whale Watching Classic (3-3.5 hours) – Operates Year-Round" at bounding box center [304, 313] width 312 height 13
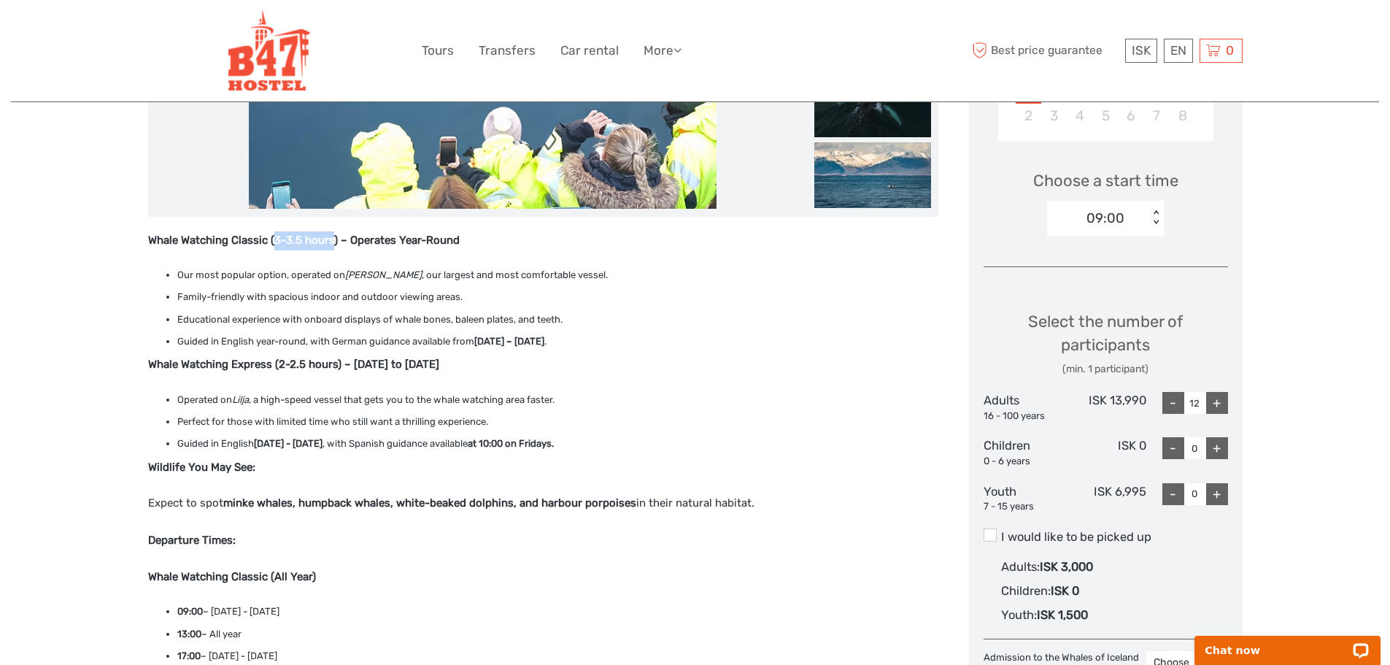
scroll to position [511, 0]
